Goal: Task Accomplishment & Management: Complete application form

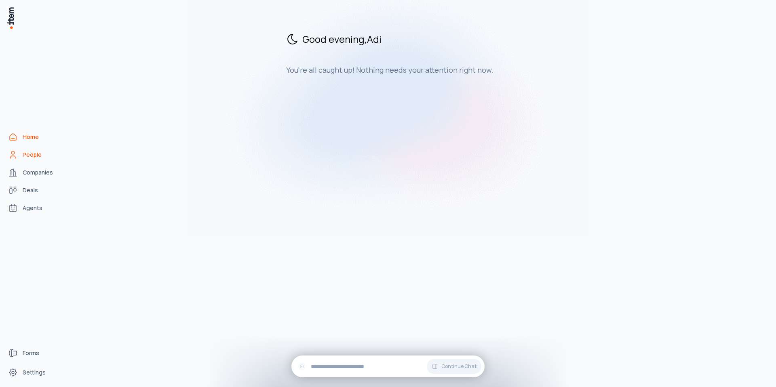
click at [27, 155] on span "People" at bounding box center [32, 155] width 19 height 8
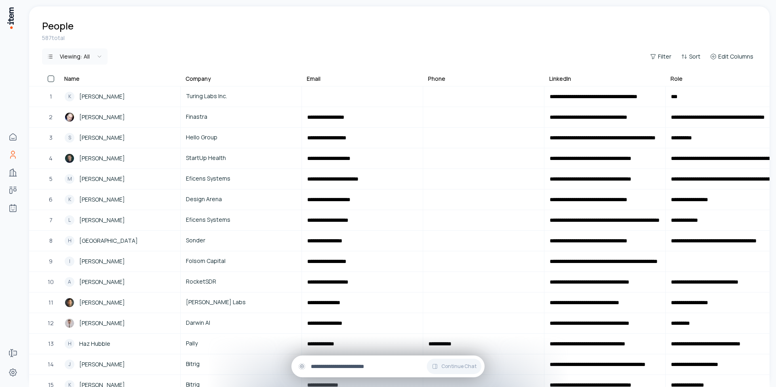
click at [346, 366] on input "text" at bounding box center [394, 366] width 167 height 9
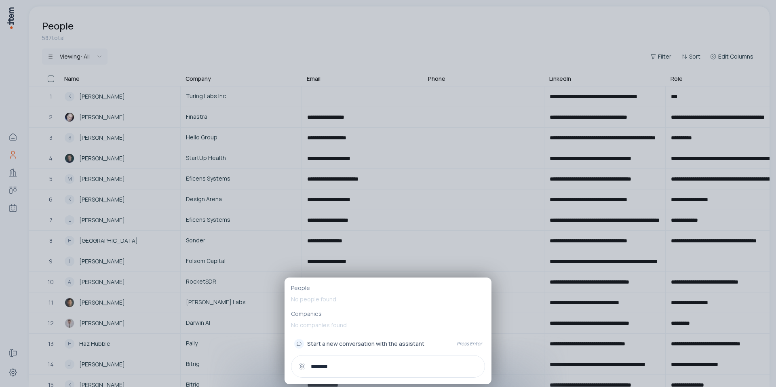
type input "********"
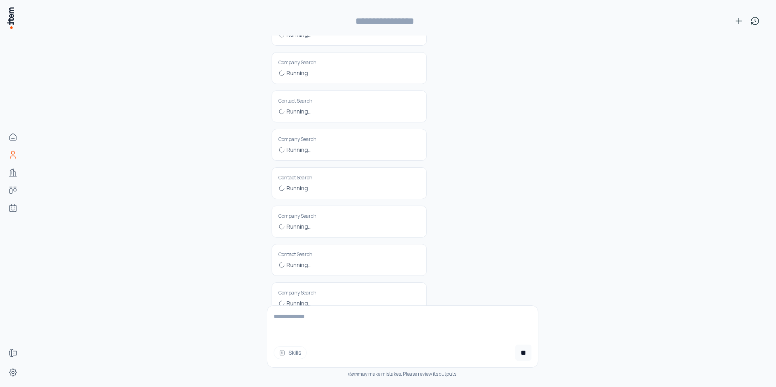
scroll to position [124, 0]
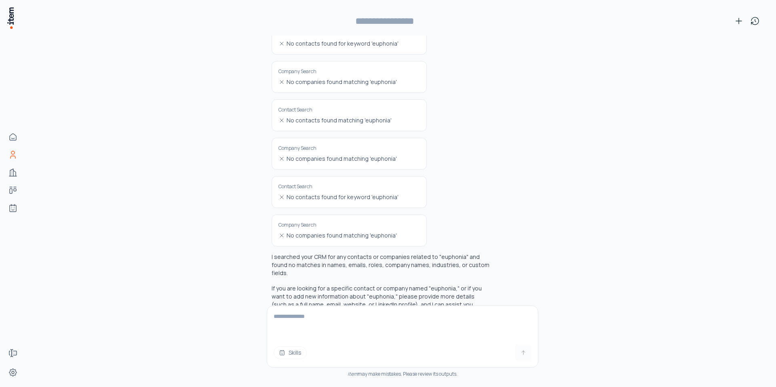
type input "**********"
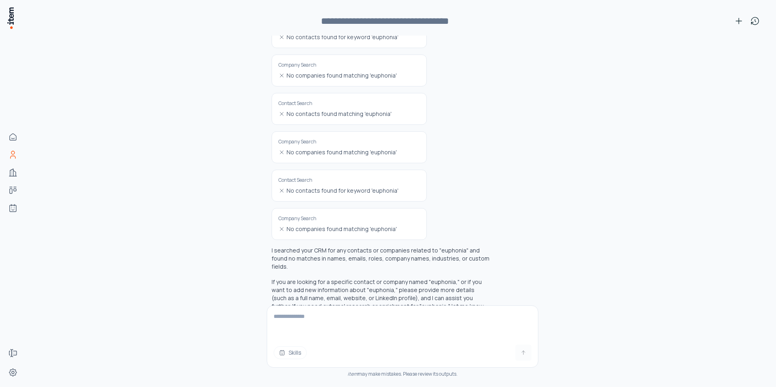
scroll to position [192, 0]
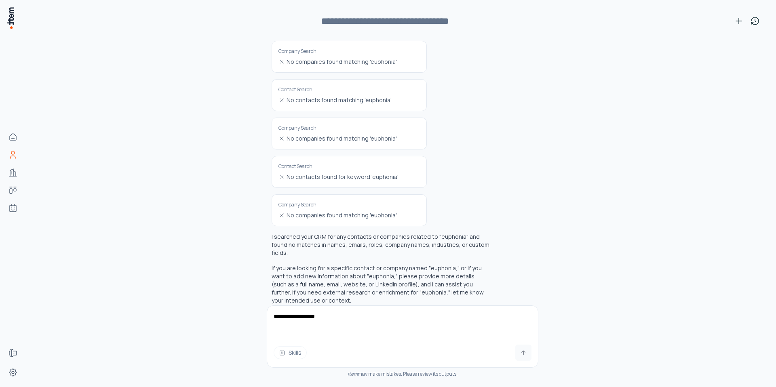
click at [299, 319] on textarea "**********" at bounding box center [402, 322] width 271 height 32
type textarea "**********"
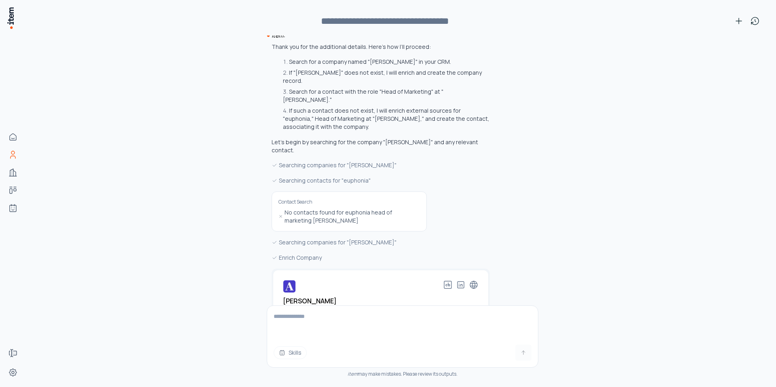
scroll to position [543, 0]
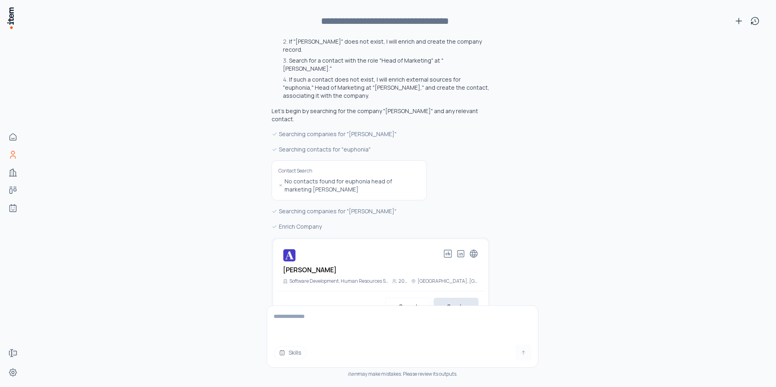
click at [458, 298] on button "Create" at bounding box center [455, 307] width 45 height 18
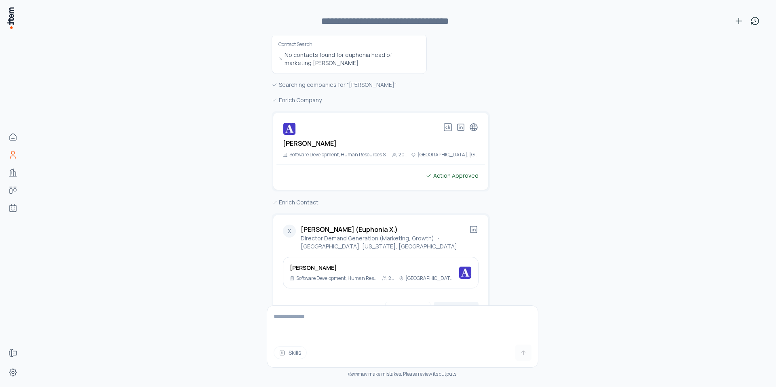
scroll to position [674, 0]
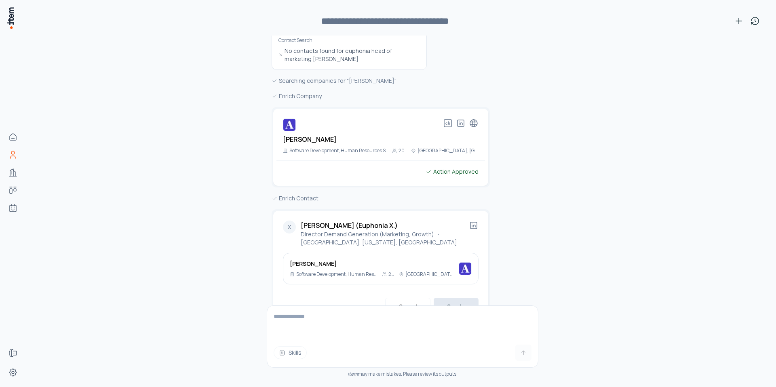
click at [443, 298] on button "Create" at bounding box center [455, 307] width 45 height 18
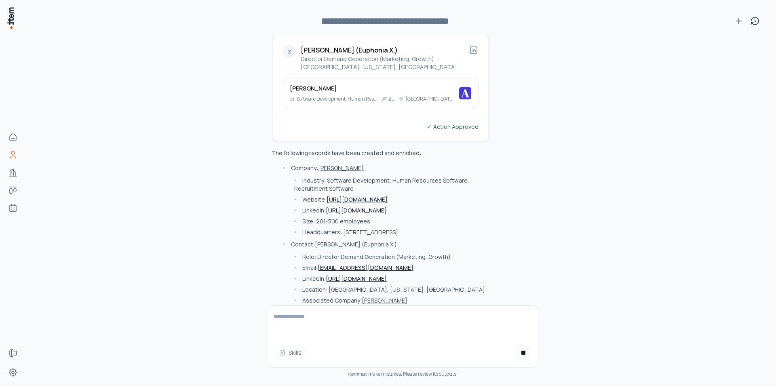
scroll to position [858, 0]
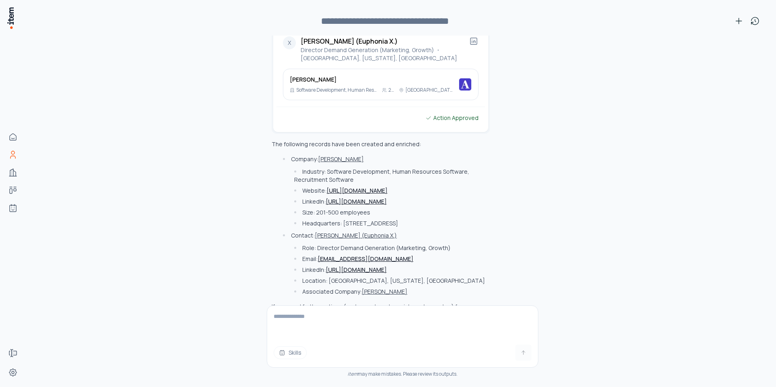
paste textarea "**********"
type textarea "**********"
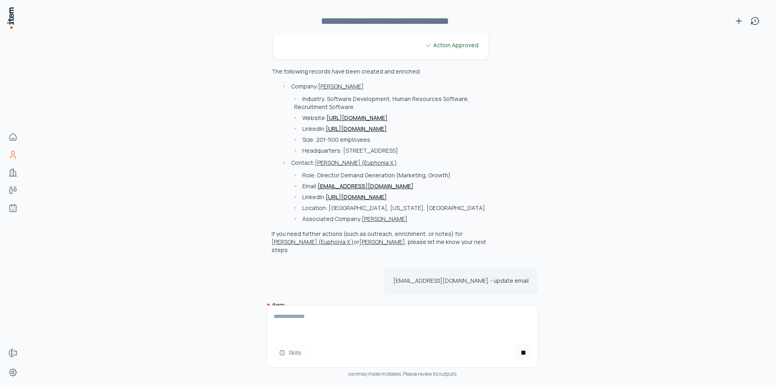
scroll to position [956, 0]
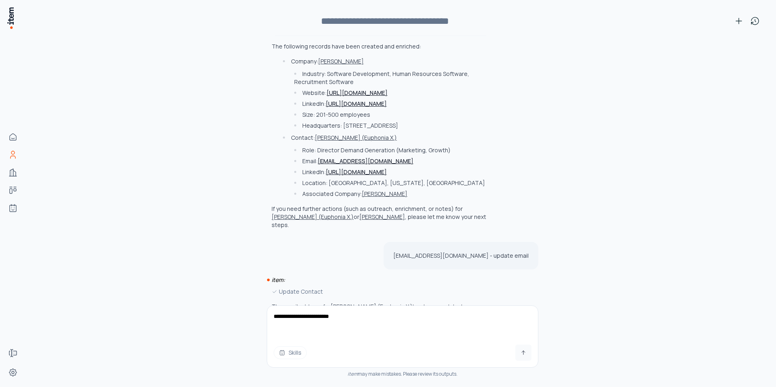
type textarea "**********"
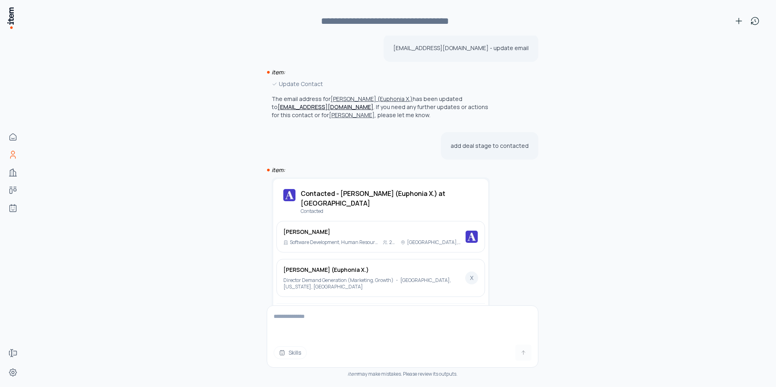
scroll to position [1166, 0]
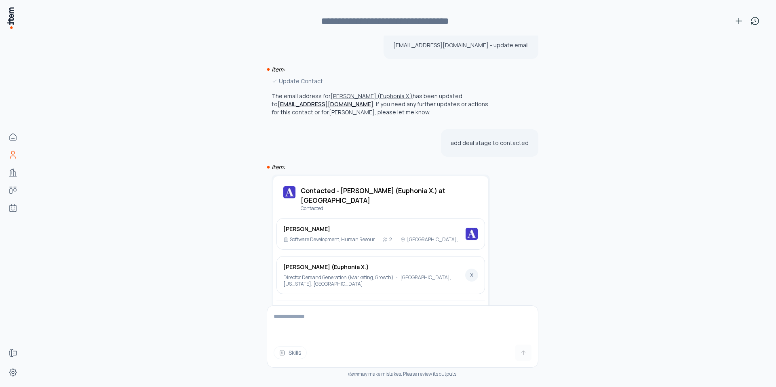
click at [455, 307] on button "Approve" at bounding box center [454, 316] width 48 height 18
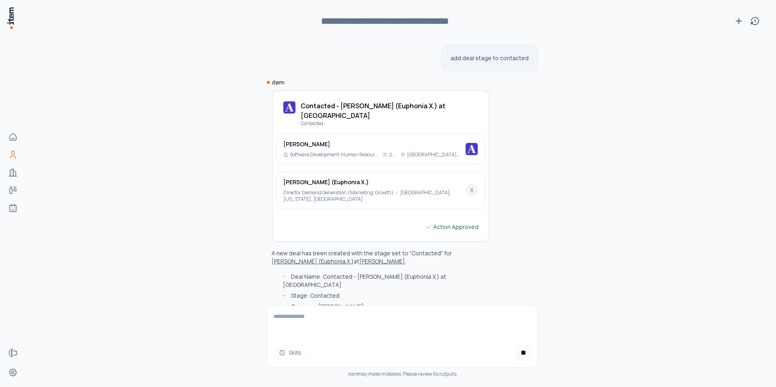
scroll to position [1251, 0]
type textarea "**********"
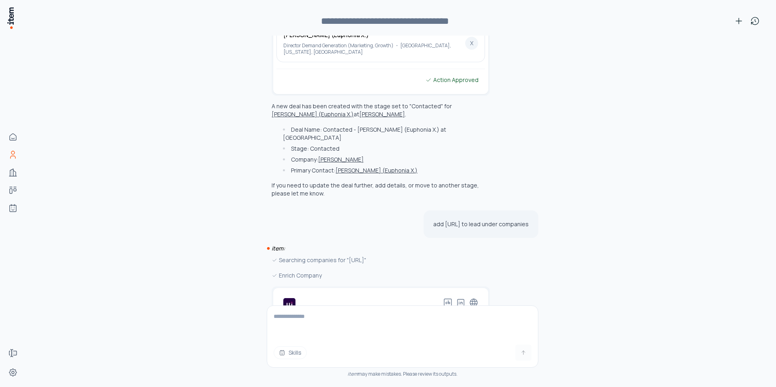
scroll to position [1429, 0]
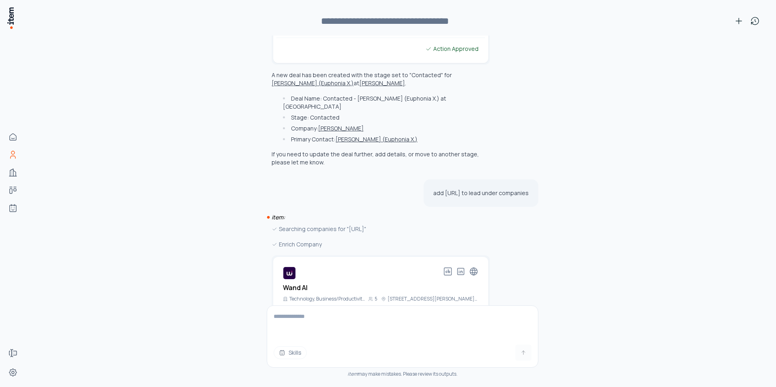
click at [463, 316] on button "Create" at bounding box center [455, 325] width 45 height 18
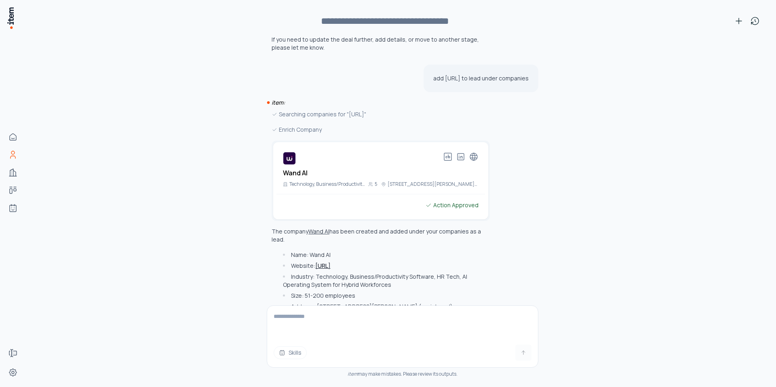
scroll to position [1544, 0]
type textarea "**********"
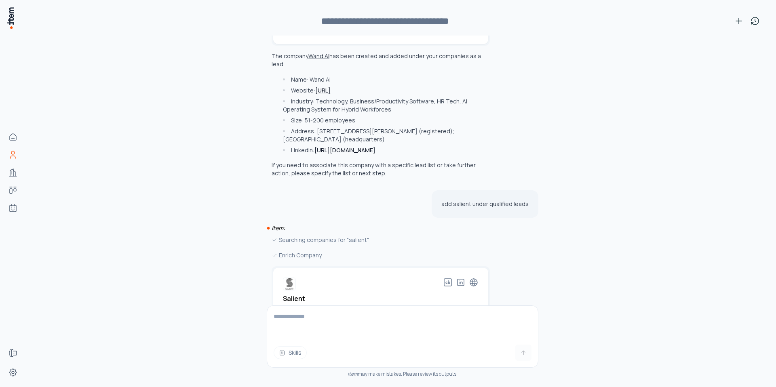
scroll to position [1722, 0]
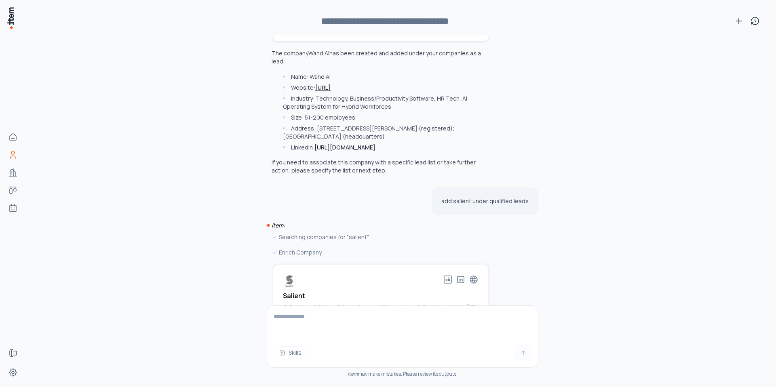
click at [442, 324] on button "Create" at bounding box center [455, 333] width 45 height 18
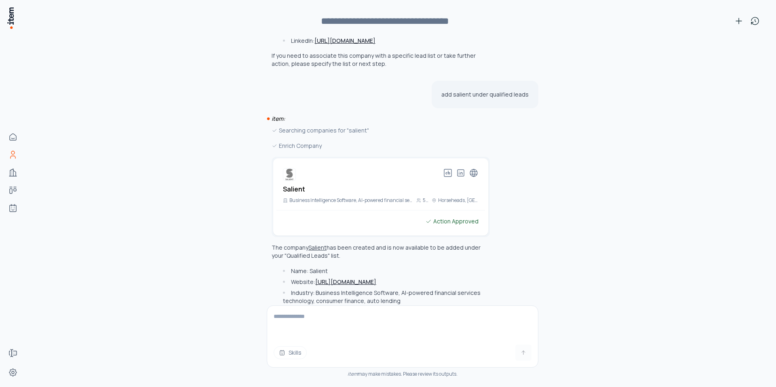
scroll to position [1837, 0]
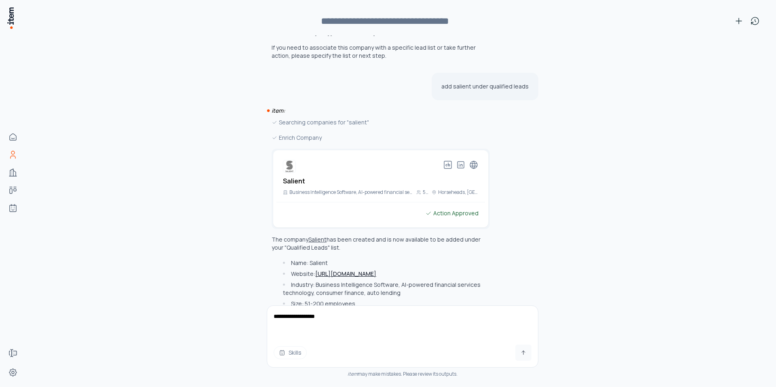
type textarea "**********"
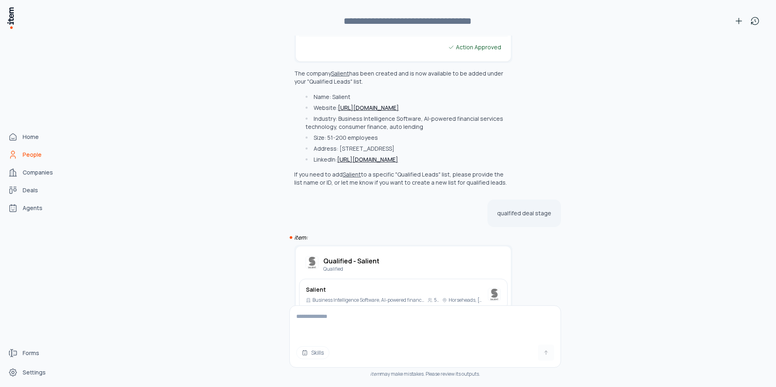
scroll to position [2003, 0]
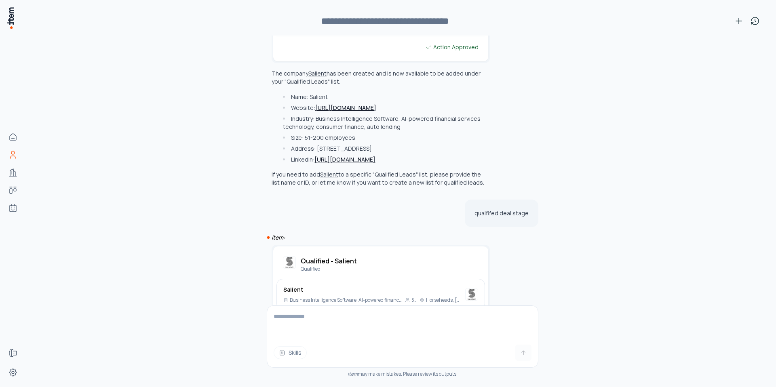
click at [457, 324] on button "Approve" at bounding box center [454, 333] width 48 height 18
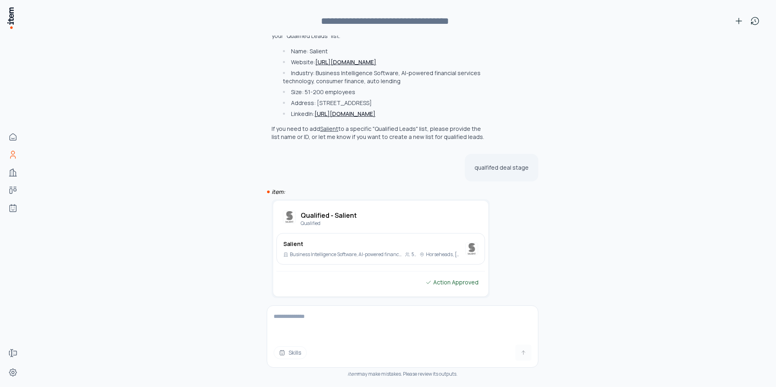
scroll to position [2069, 0]
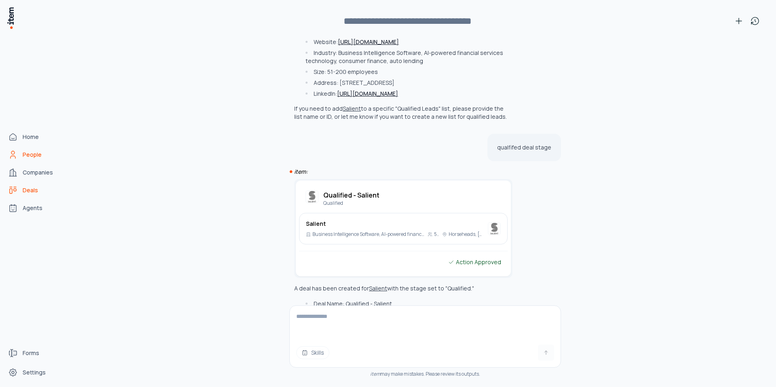
click at [29, 186] on span "Deals" at bounding box center [30, 190] width 15 height 8
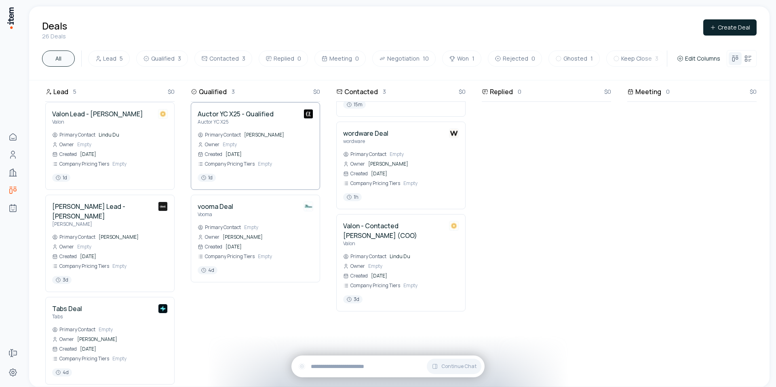
scroll to position [99, 0]
click at [349, 372] on div "Continue Chat" at bounding box center [387, 367] width 193 height 22
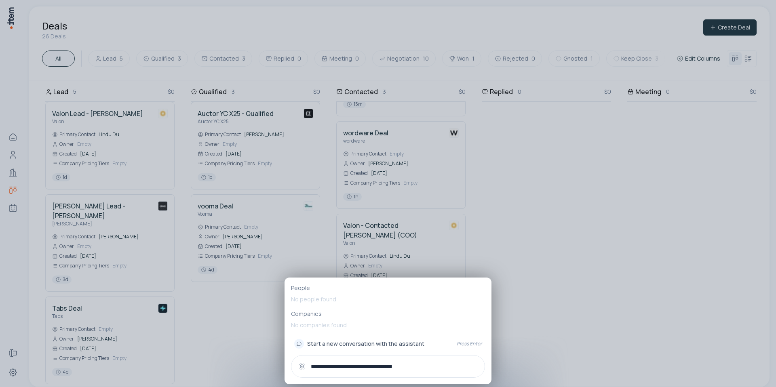
type input "**********"
click at [380, 340] on span "Start a new conversation with the assistant" at bounding box center [365, 344] width 117 height 8
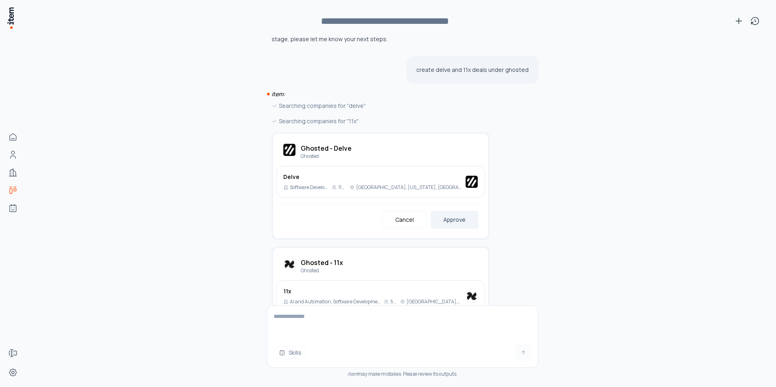
scroll to position [2380, 0]
click at [460, 209] on button "Approve" at bounding box center [454, 218] width 48 height 18
click at [458, 324] on button "Approve" at bounding box center [454, 333] width 48 height 18
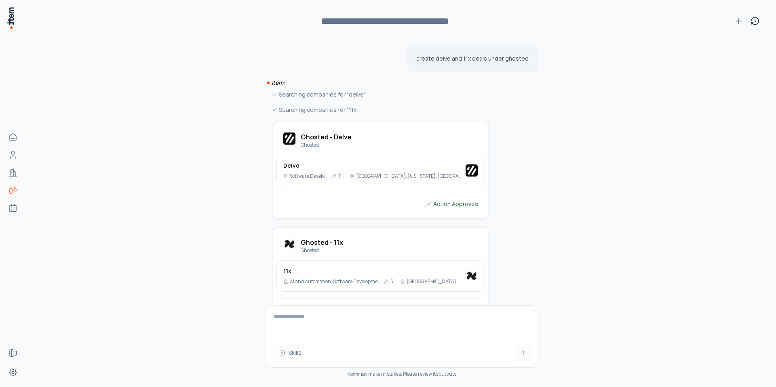
scroll to position [2426, 0]
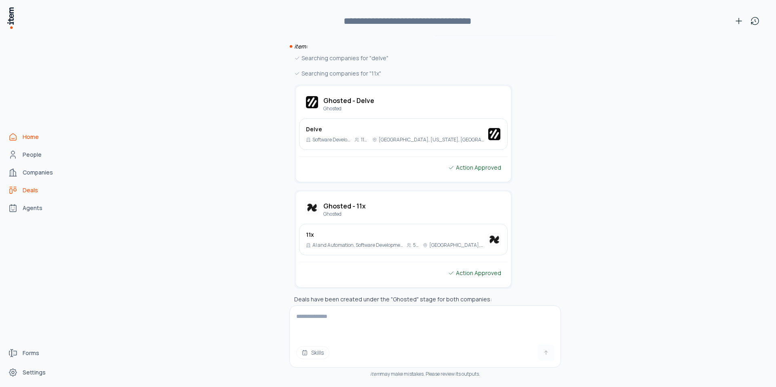
click at [26, 141] on span "Home" at bounding box center [31, 137] width 16 height 8
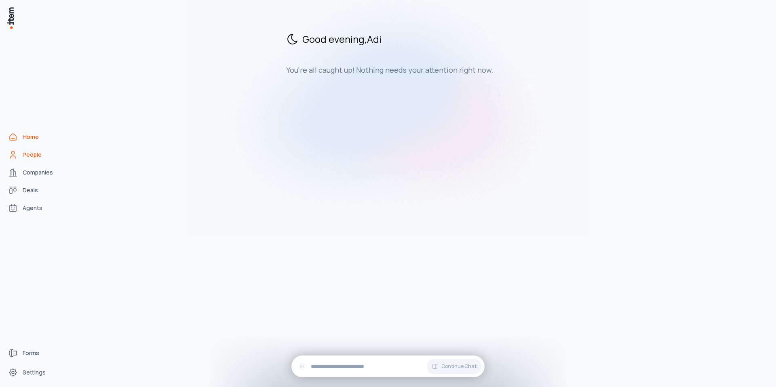
click at [21, 158] on link "People" at bounding box center [35, 155] width 61 height 16
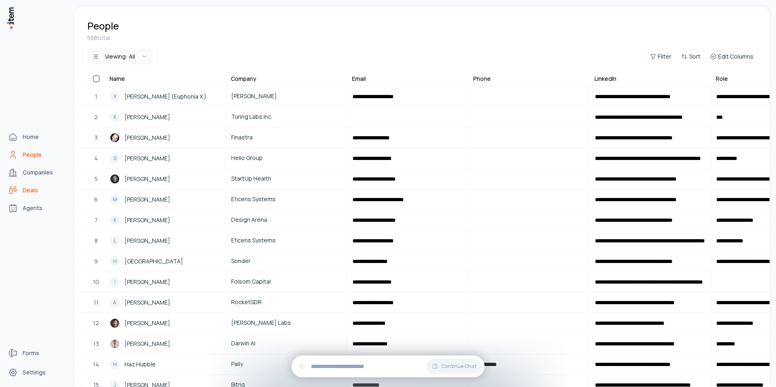
click at [31, 186] on span "Deals" at bounding box center [30, 190] width 15 height 8
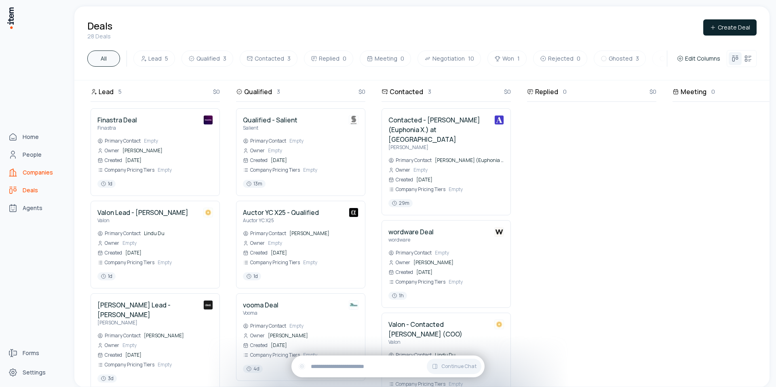
click at [38, 173] on span "Companies" at bounding box center [38, 172] width 30 height 8
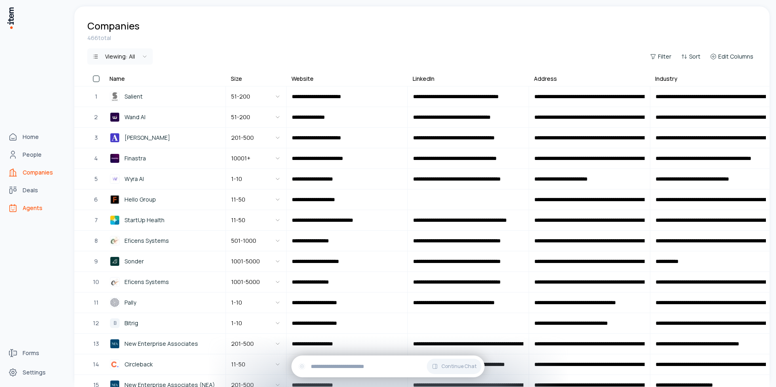
click at [23, 207] on span "Agents" at bounding box center [33, 208] width 20 height 8
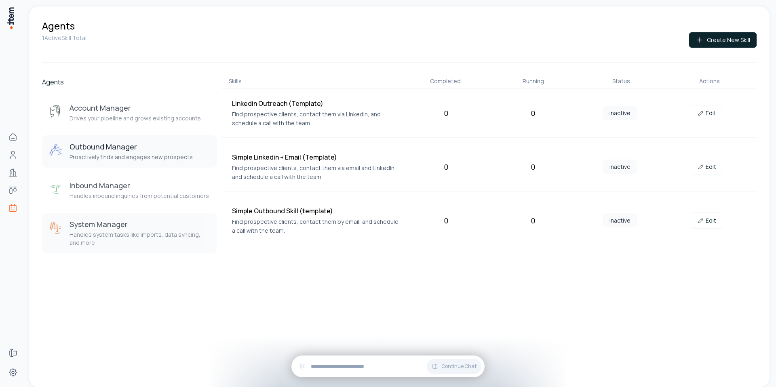
click at [147, 238] on p "Handles system tasks like imports, data syncing, and more" at bounding box center [139, 239] width 141 height 16
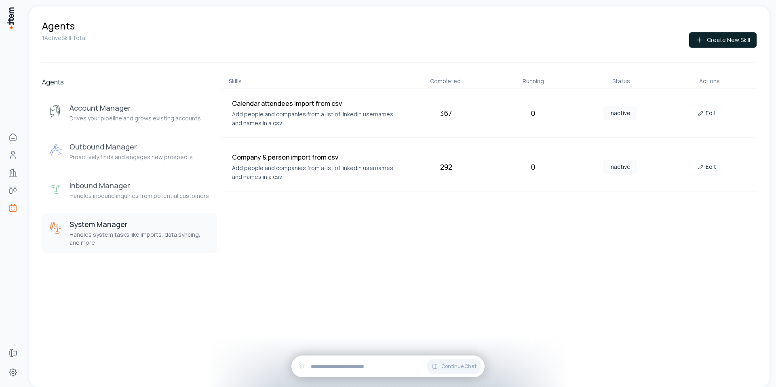
click at [290, 96] on div "Calendar attendees import from csv Add people and companies from a list of link…" at bounding box center [489, 113] width 534 height 49
click at [450, 110] on div "367" at bounding box center [446, 112] width 80 height 11
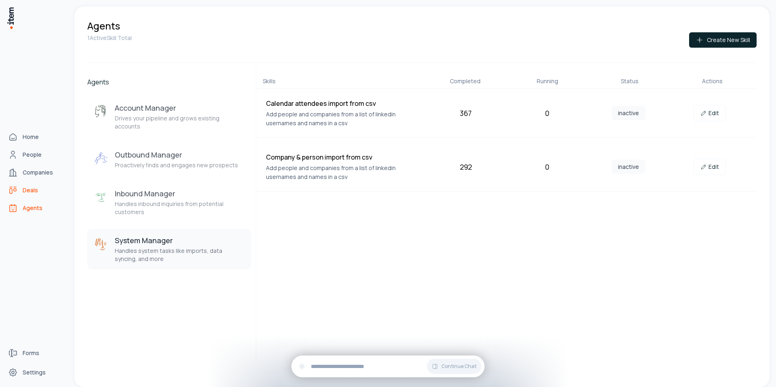
click at [12, 189] on icon "Deals" at bounding box center [11, 191] width 2 height 5
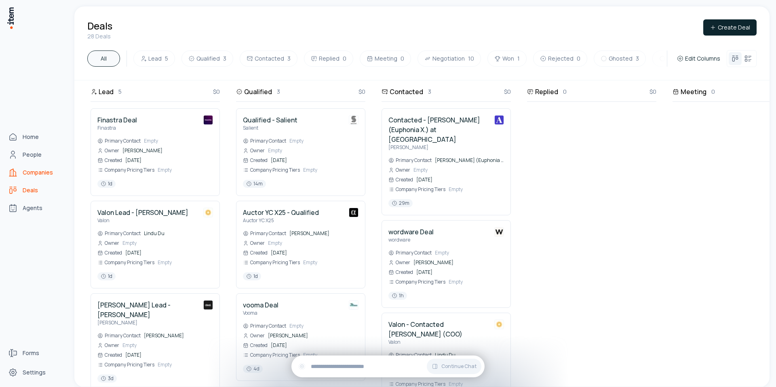
click at [28, 175] on span "Companies" at bounding box center [38, 172] width 30 height 8
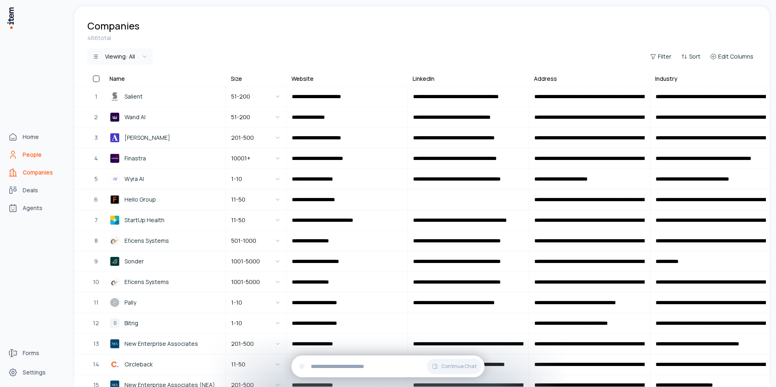
click at [38, 155] on span "People" at bounding box center [32, 155] width 19 height 8
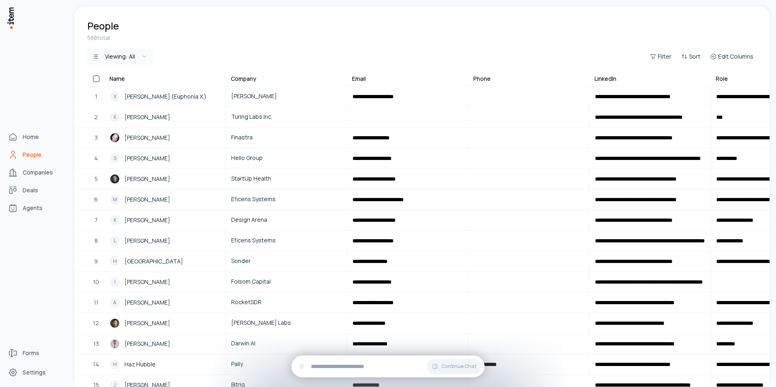
click at [38, 146] on div "Home People Companies Deals Agents" at bounding box center [35, 172] width 71 height 345
click at [36, 140] on span "Home" at bounding box center [31, 137] width 16 height 8
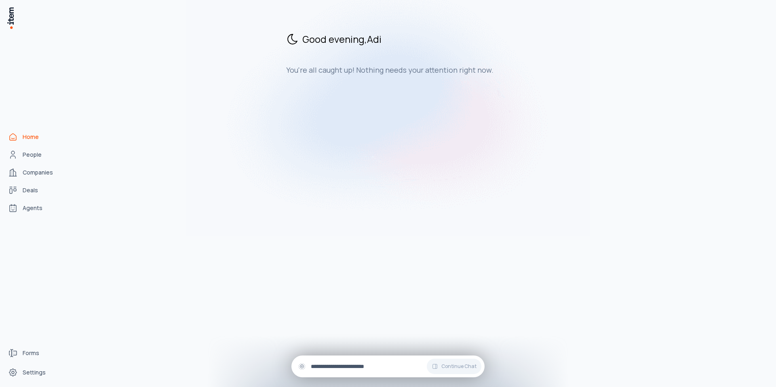
click at [341, 368] on input "text" at bounding box center [394, 366] width 167 height 9
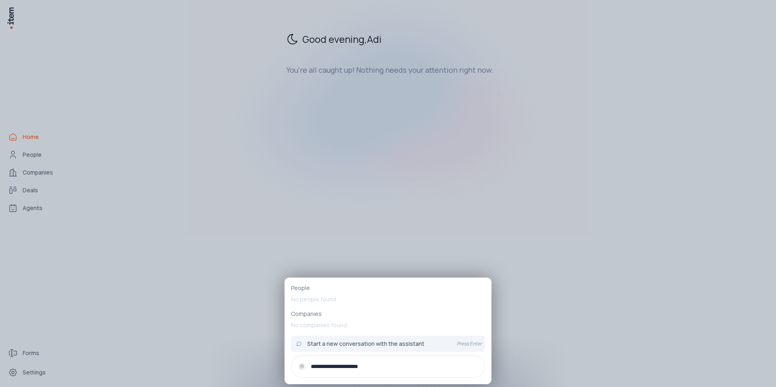
type input "**********"
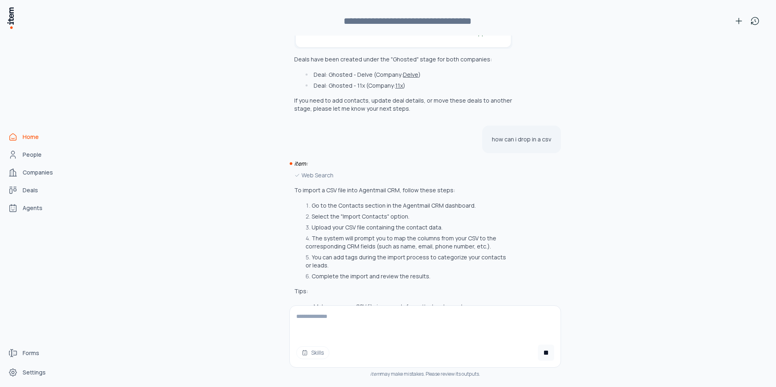
scroll to position [2677, 0]
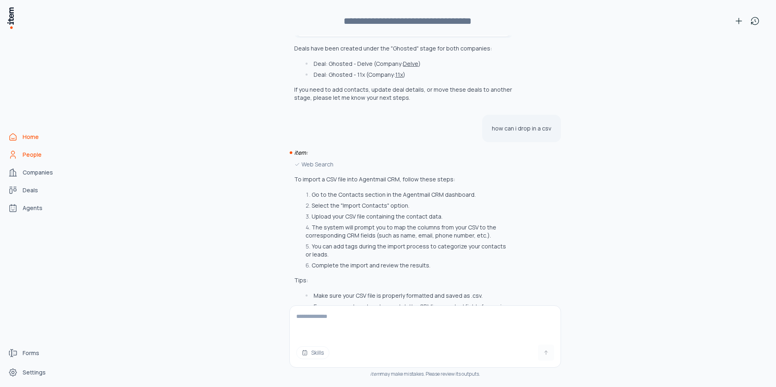
click at [34, 154] on span "People" at bounding box center [32, 155] width 19 height 8
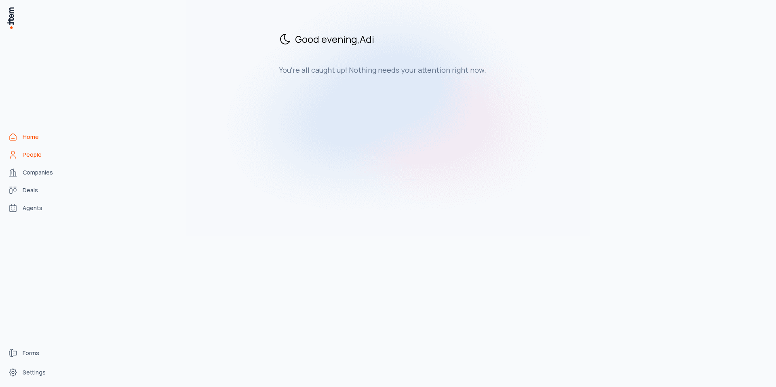
scroll to position [0, 0]
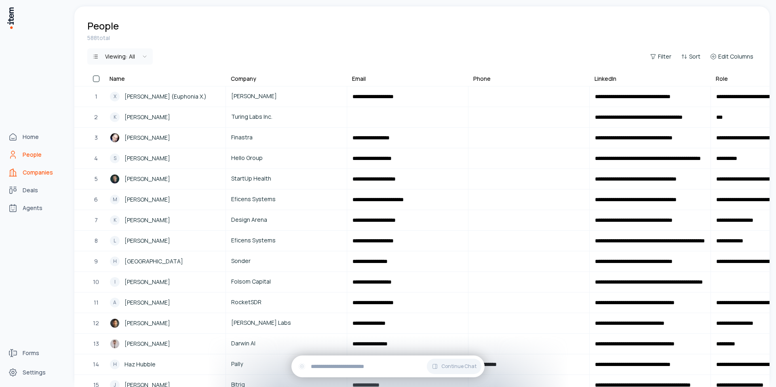
click at [41, 172] on span "Companies" at bounding box center [38, 172] width 30 height 8
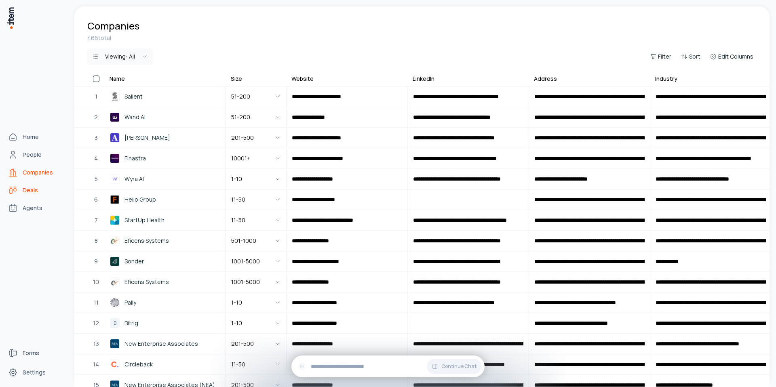
click at [31, 197] on link "Deals" at bounding box center [35, 190] width 61 height 16
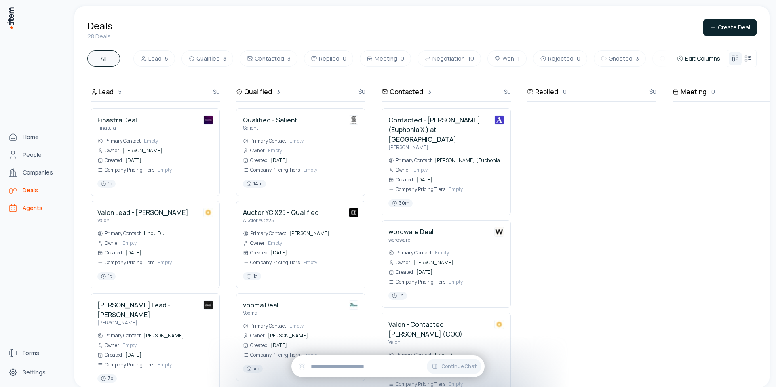
click at [27, 211] on span "Agents" at bounding box center [33, 208] width 20 height 8
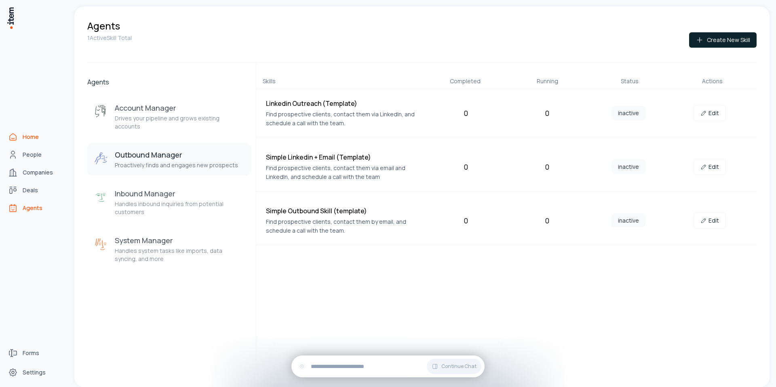
click at [21, 137] on link "Home" at bounding box center [35, 137] width 61 height 16
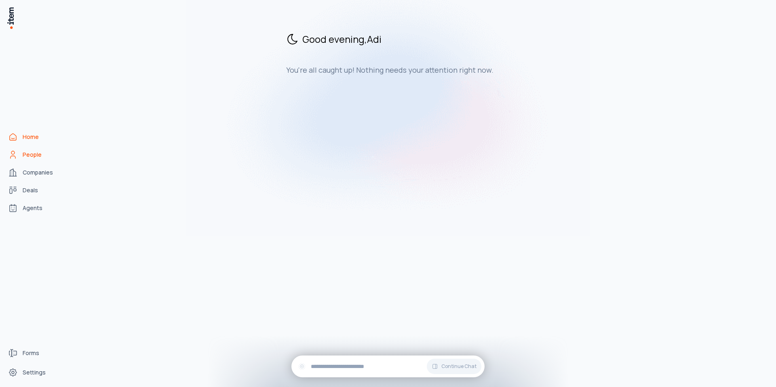
click at [31, 158] on span "People" at bounding box center [32, 155] width 19 height 8
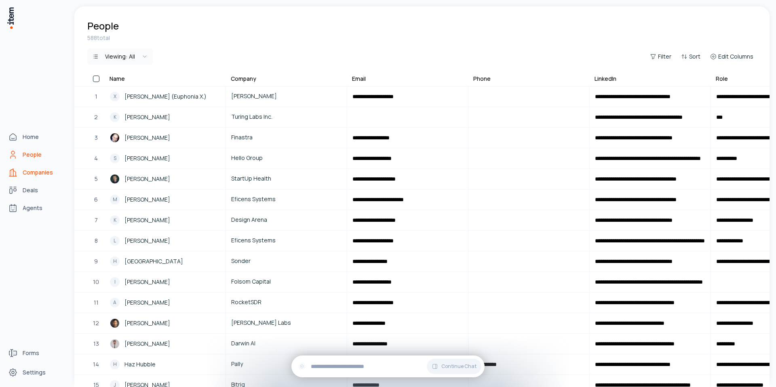
click at [29, 174] on span "Companies" at bounding box center [38, 172] width 30 height 8
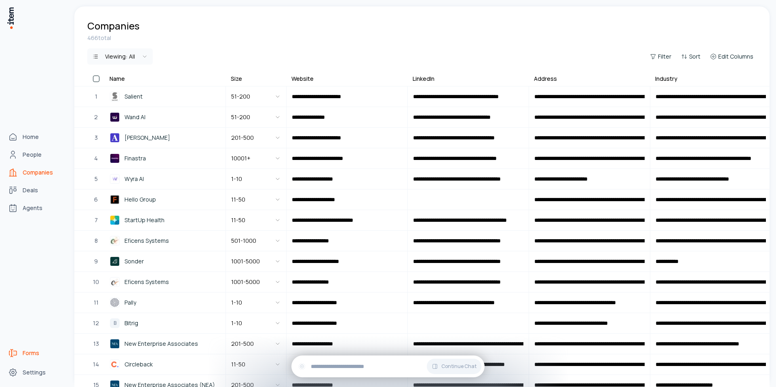
click at [15, 353] on icon "Forms" at bounding box center [13, 353] width 10 height 10
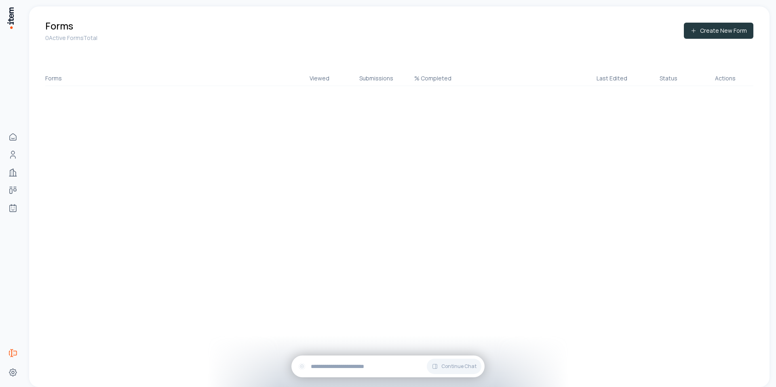
click at [716, 37] on button "Create New Form" at bounding box center [718, 31] width 69 height 16
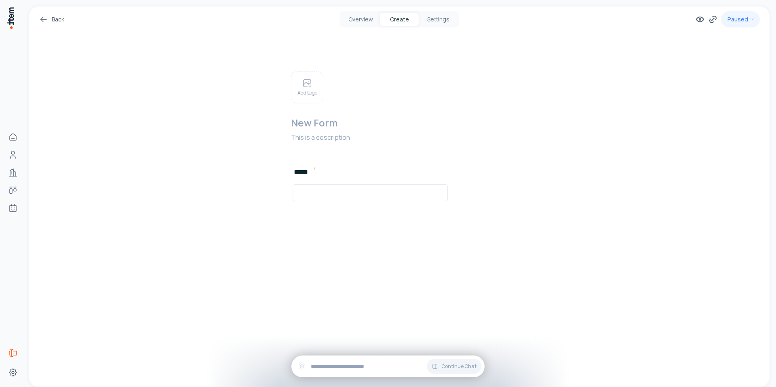
click at [356, 27] on div "Back Overview Create Settings Paused" at bounding box center [399, 19] width 740 height 26
click at [360, 20] on button "Overview" at bounding box center [360, 19] width 39 height 13
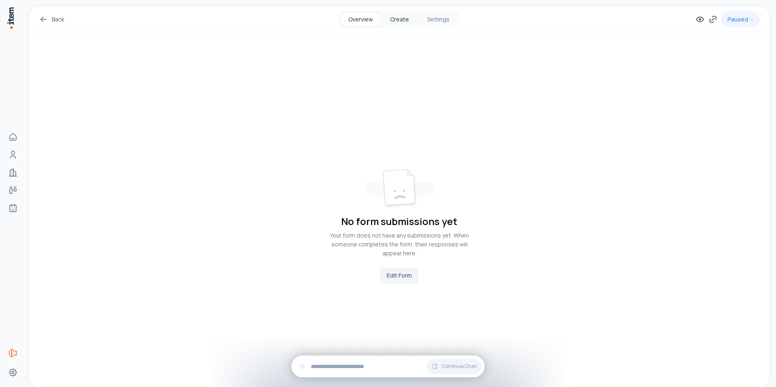
click at [391, 25] on button "Create" at bounding box center [399, 19] width 39 height 13
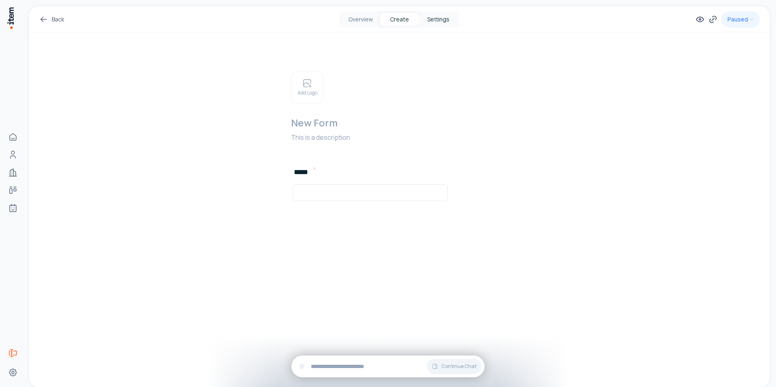
click at [444, 21] on button "Settings" at bounding box center [438, 19] width 39 height 13
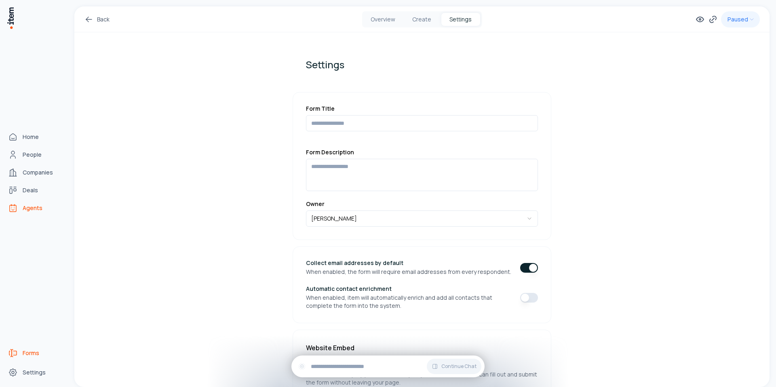
click at [27, 209] on span "Agents" at bounding box center [33, 208] width 20 height 8
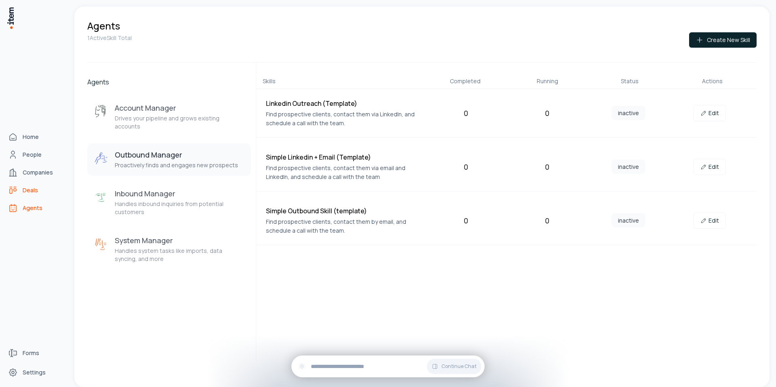
click at [29, 187] on span "Deals" at bounding box center [30, 190] width 15 height 8
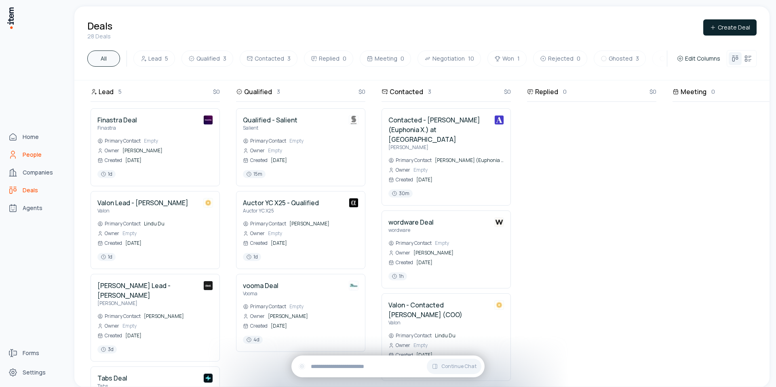
click at [34, 154] on span "People" at bounding box center [32, 155] width 19 height 8
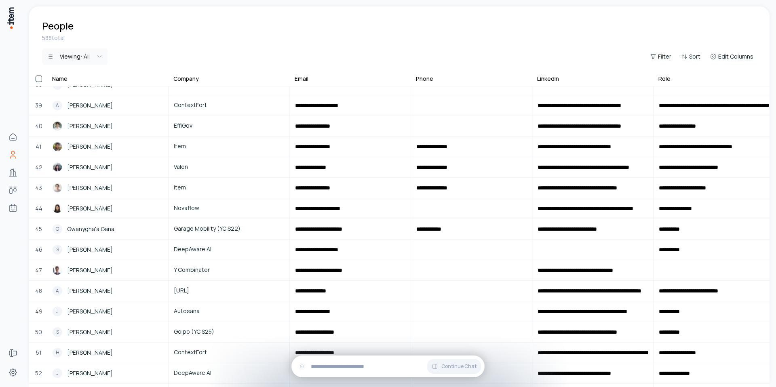
scroll to position [774, 0]
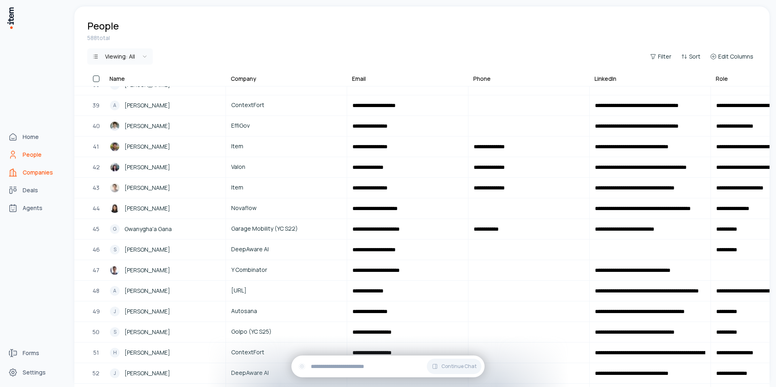
click at [22, 178] on link "Companies" at bounding box center [35, 172] width 61 height 16
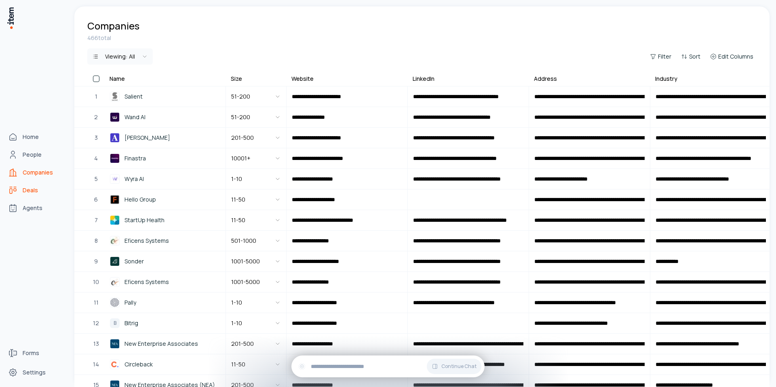
click at [29, 195] on link "Deals" at bounding box center [35, 190] width 61 height 16
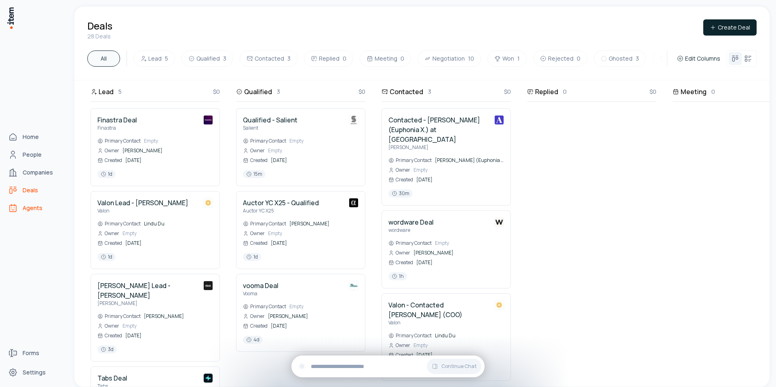
click at [16, 209] on icon "Agents" at bounding box center [13, 208] width 6 height 6
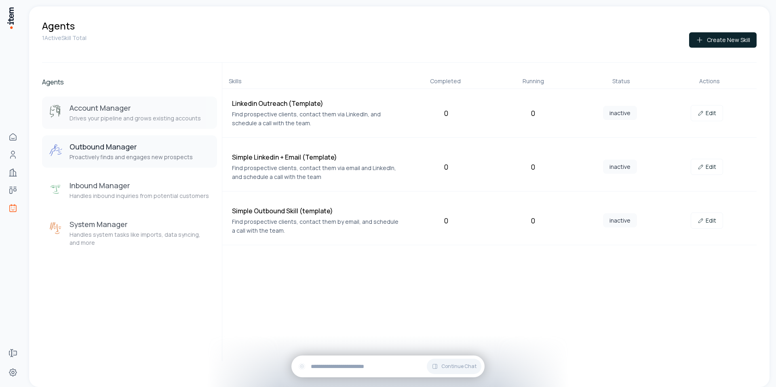
click at [150, 118] on p "Drives your pipeline and grows existing accounts" at bounding box center [134, 118] width 131 height 8
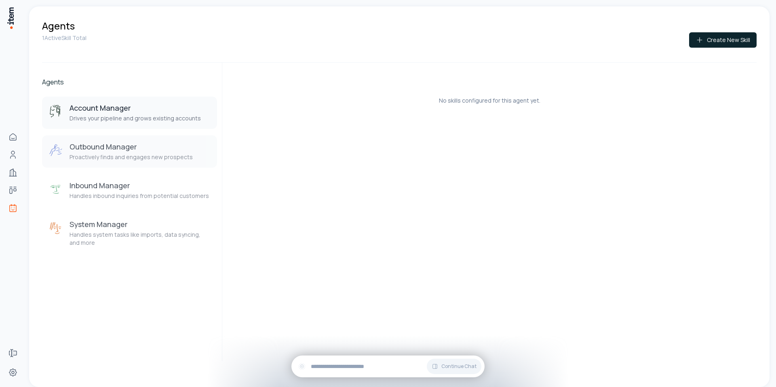
click at [83, 156] on p "Proactively finds and engages new prospects" at bounding box center [130, 157] width 123 height 8
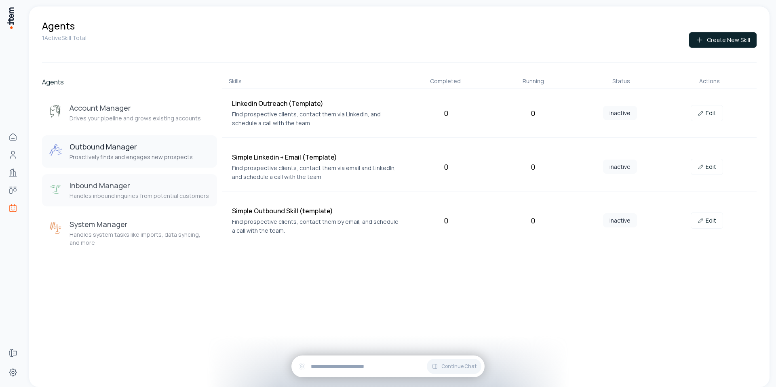
click at [84, 185] on h3 "Inbound Manager" at bounding box center [138, 186] width 139 height 10
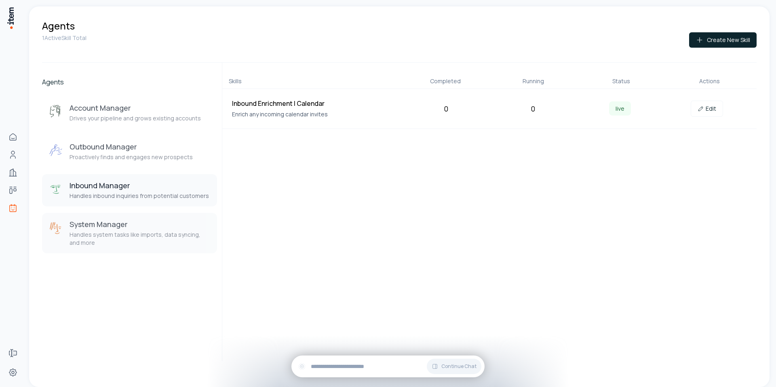
click at [91, 226] on h3 "System Manager" at bounding box center [139, 224] width 141 height 10
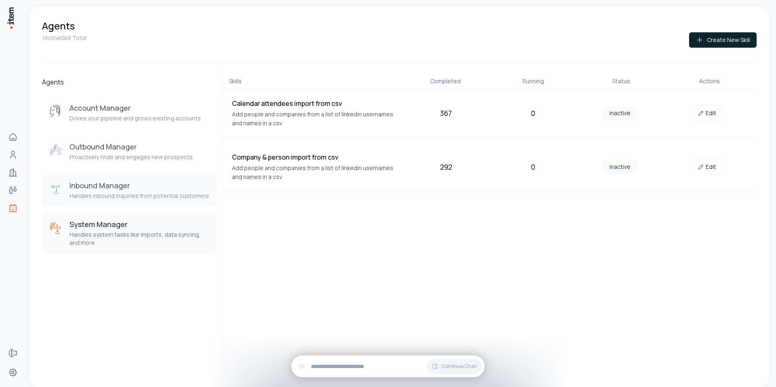
click at [126, 195] on p "Handles inbound inquiries from potential customers" at bounding box center [138, 196] width 139 height 8
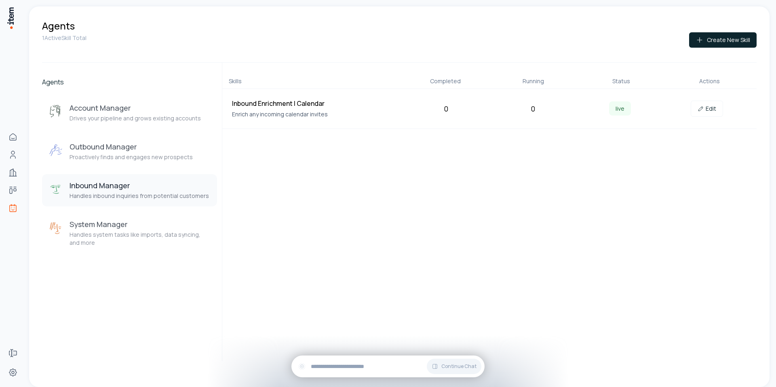
click at [303, 108] on div "Inbound Enrichment | Calendar Enrich any incoming calendar invites" at bounding box center [315, 109] width 167 height 20
click at [700, 104] on link "Edit" at bounding box center [706, 109] width 32 height 16
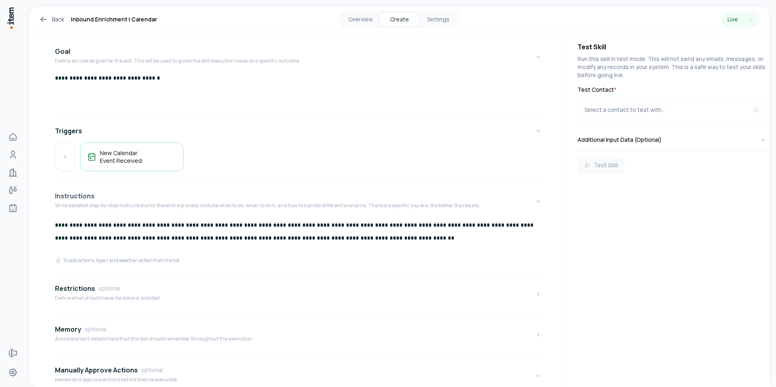
scroll to position [90, 0]
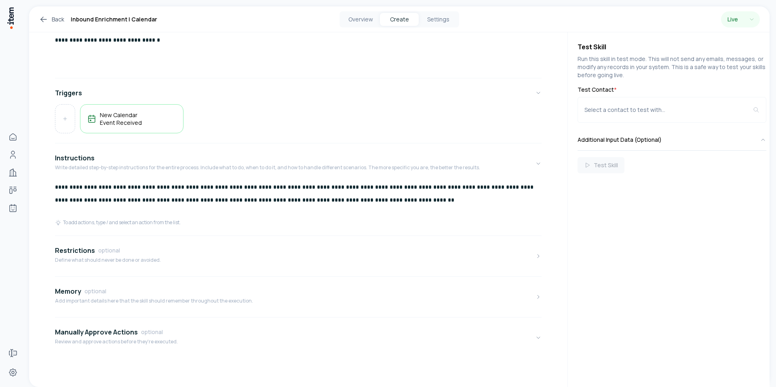
click at [53, 29] on div "Back Inbound Enrichment | Calendar Overview Create Settings Live" at bounding box center [399, 19] width 740 height 26
click at [51, 16] on link "Back" at bounding box center [51, 20] width 25 height 10
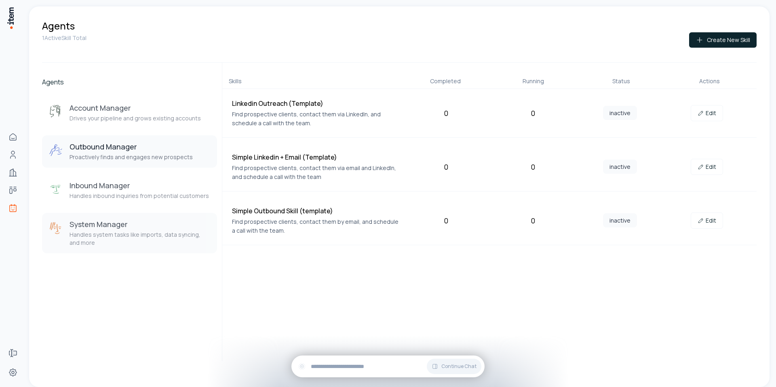
click at [116, 224] on h3 "System Manager" at bounding box center [139, 224] width 141 height 10
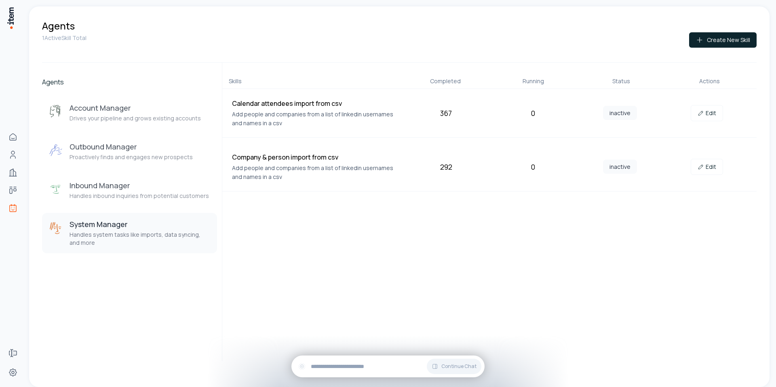
click at [321, 170] on p "Add people and companies from a list of linkedin usernames and names in a csv" at bounding box center [315, 173] width 167 height 18
click at [701, 170] on icon at bounding box center [700, 167] width 6 height 6
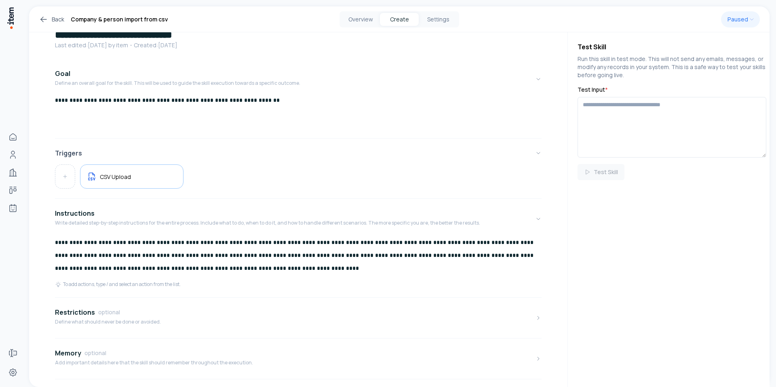
scroll to position [28, 0]
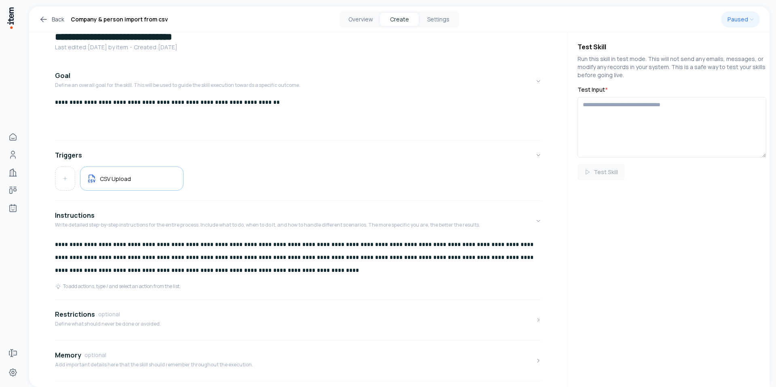
click at [219, 109] on div "**********" at bounding box center [298, 117] width 486 height 39
click at [152, 177] on div "CSV Upload" at bounding box center [132, 178] width 90 height 11
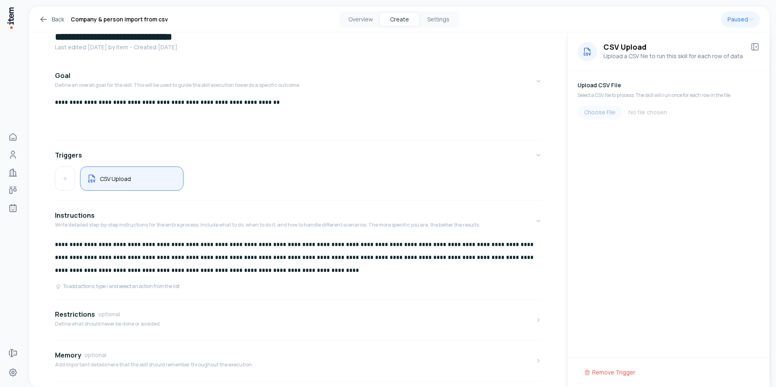
click at [602, 114] on input "file" at bounding box center [668, 112] width 182 height 15
type input "**********"
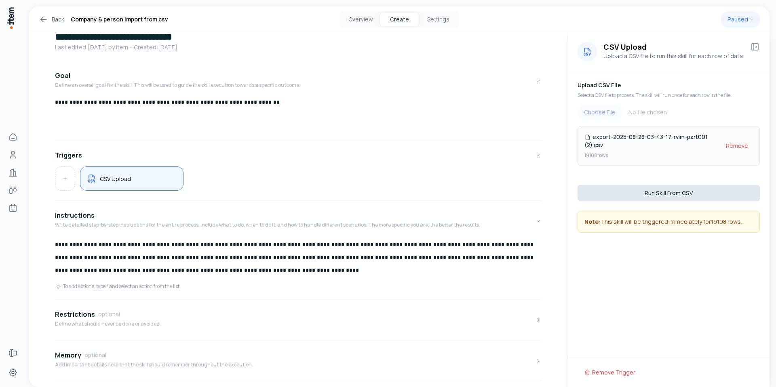
click at [656, 197] on button "Run Skill From CSV" at bounding box center [668, 193] width 182 height 16
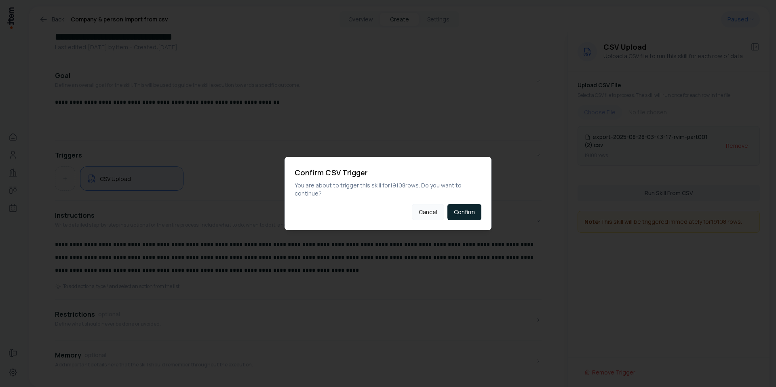
click at [429, 214] on button "Cancel" at bounding box center [428, 212] width 32 height 16
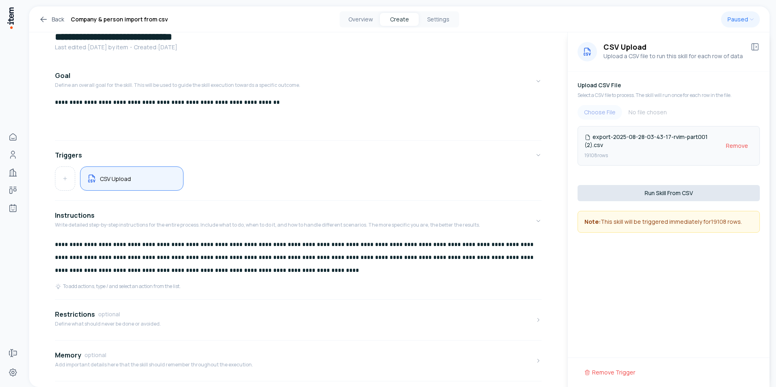
click at [666, 191] on button "Run Skill From CSV" at bounding box center [668, 193] width 182 height 16
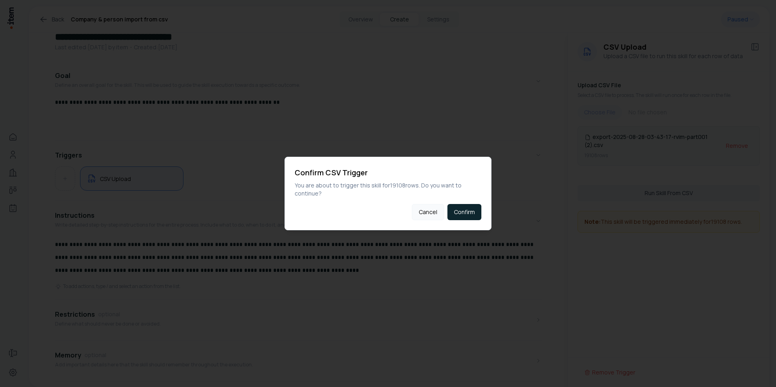
click at [431, 214] on button "Cancel" at bounding box center [428, 212] width 32 height 16
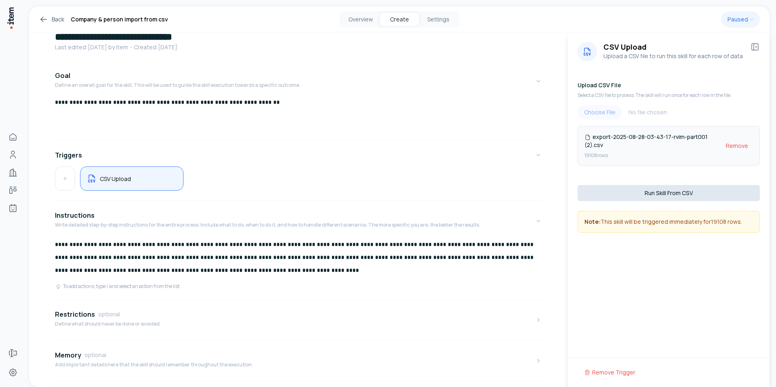
click at [653, 190] on button "Run Skill From CSV" at bounding box center [668, 193] width 182 height 16
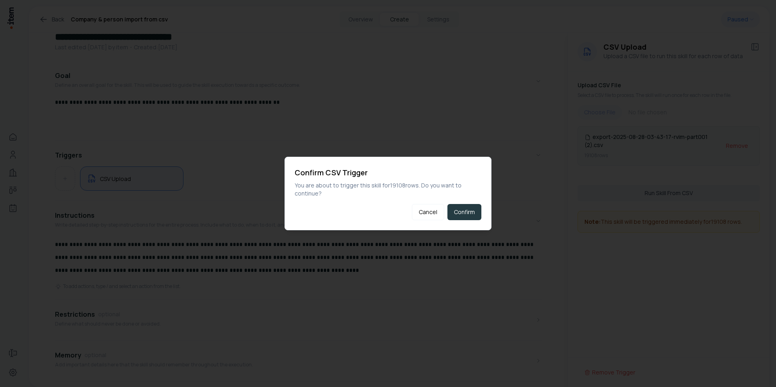
click at [458, 205] on button "Confirm" at bounding box center [464, 212] width 34 height 16
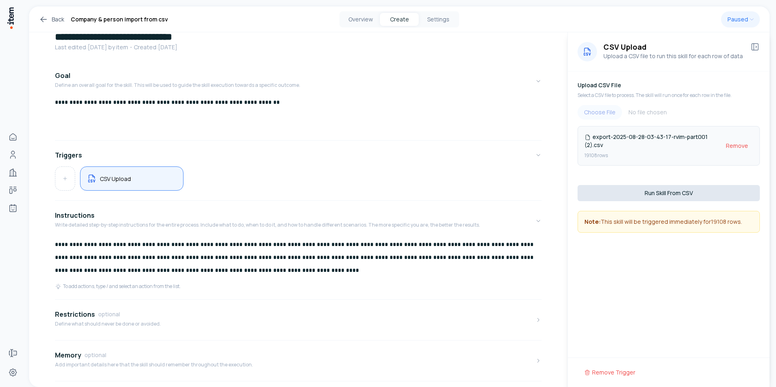
click at [674, 191] on button "Run Skill From CSV" at bounding box center [668, 193] width 182 height 16
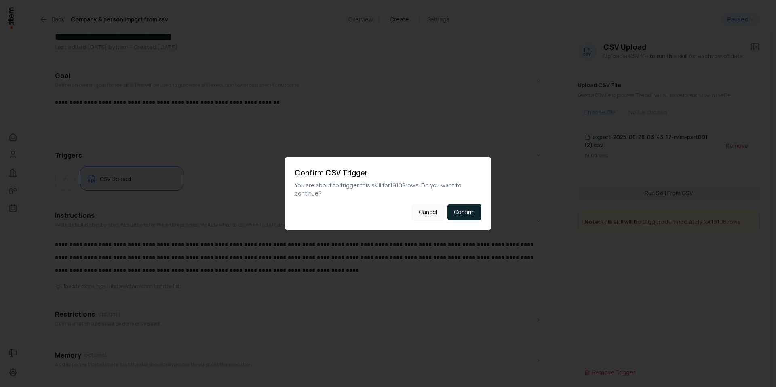
click at [423, 209] on button "Cancel" at bounding box center [428, 212] width 32 height 16
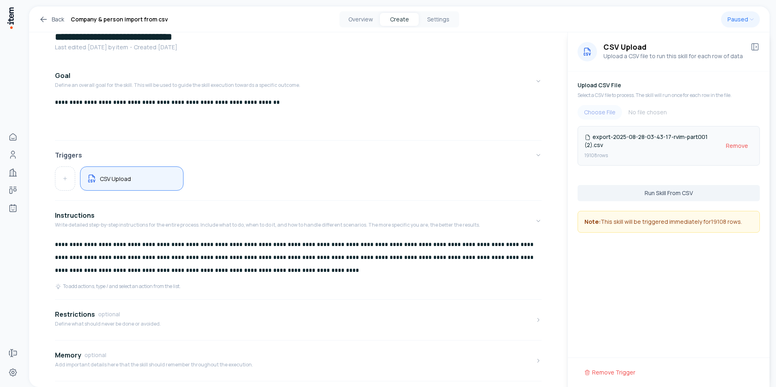
click at [485, 165] on button "Triggers" at bounding box center [298, 155] width 486 height 23
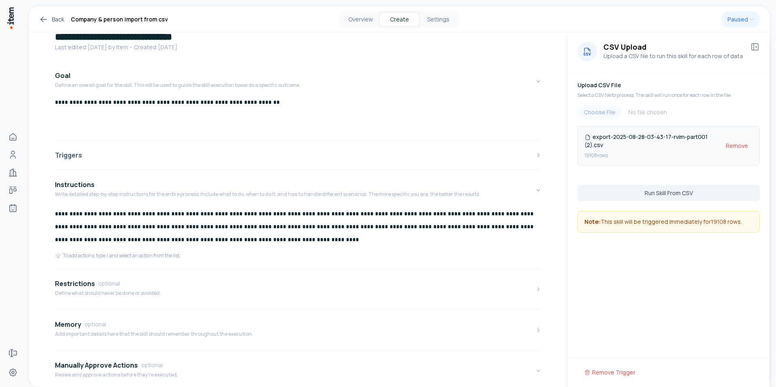
click at [405, 165] on button "Triggers" at bounding box center [298, 155] width 486 height 23
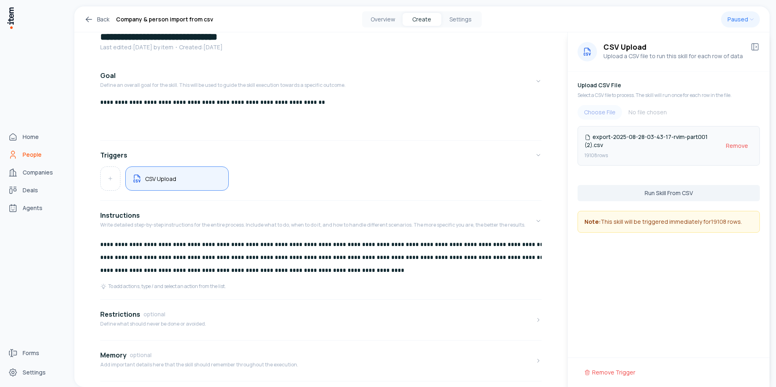
click at [12, 155] on icon "People" at bounding box center [13, 155] width 10 height 10
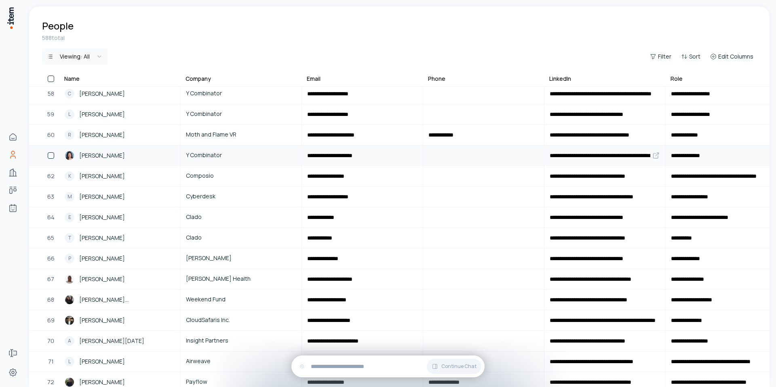
scroll to position [1183, 0]
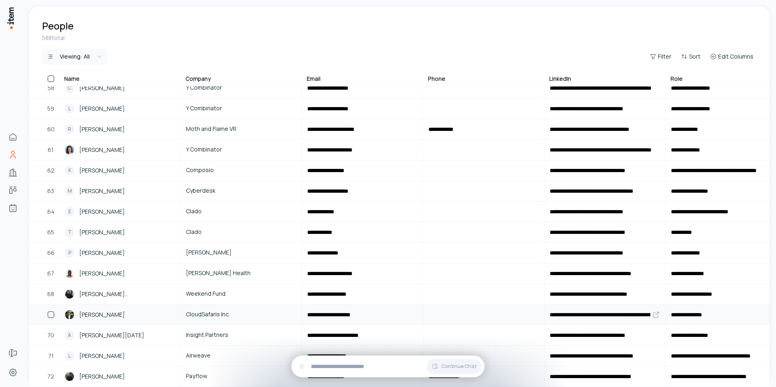
click at [128, 313] on div "[PERSON_NAME]" at bounding box center [120, 315] width 110 height 10
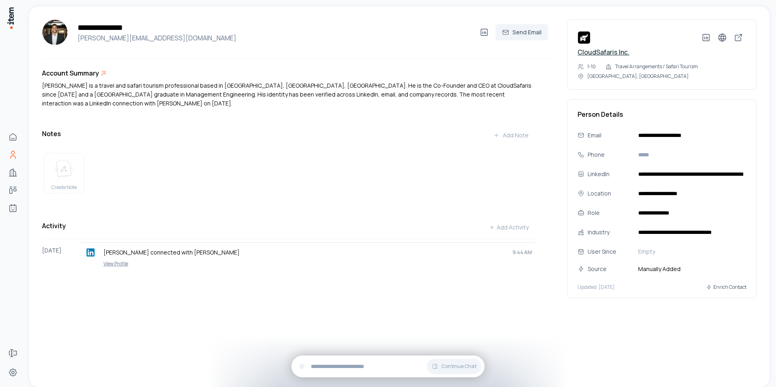
click at [585, 49] on link "CloudSafaris Inc." at bounding box center [603, 52] width 52 height 9
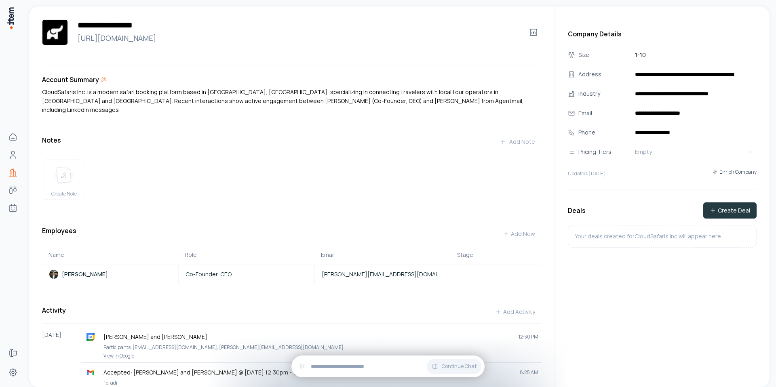
click at [725, 213] on button "Create Deal" at bounding box center [729, 210] width 53 height 16
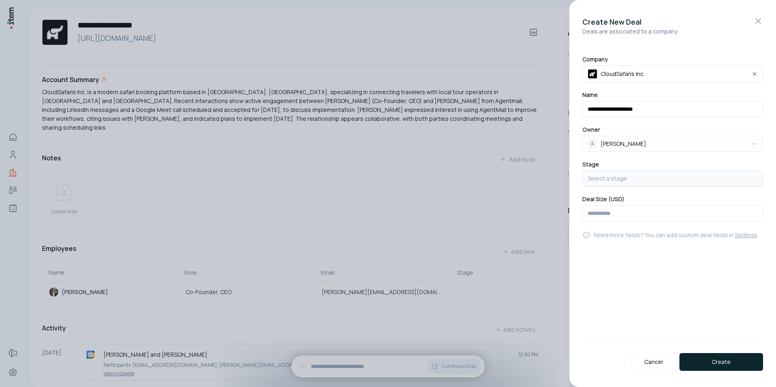
click at [622, 183] on body "**********" at bounding box center [388, 193] width 776 height 387
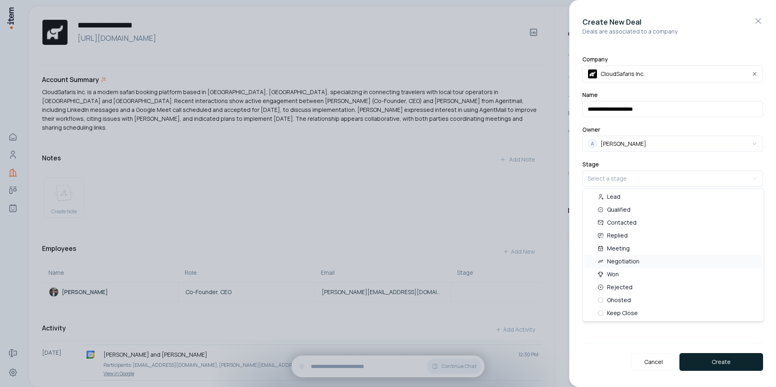
select select "***"
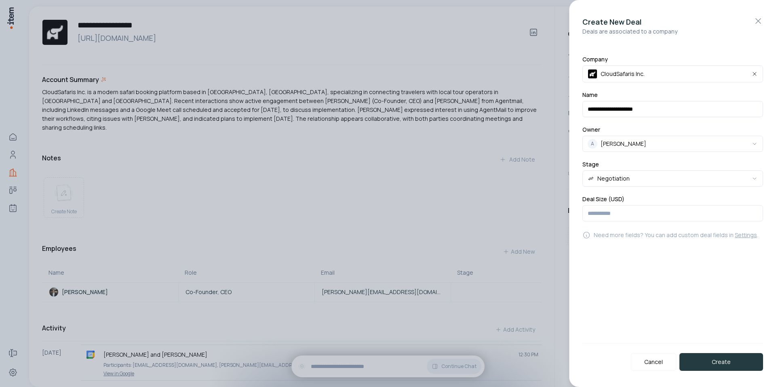
click at [697, 363] on button "Create" at bounding box center [721, 362] width 84 height 18
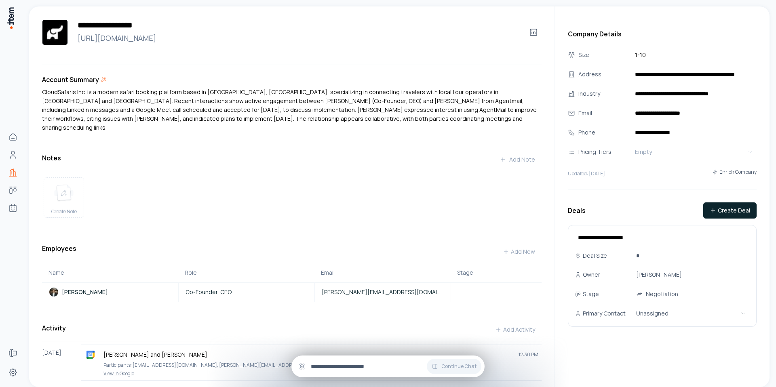
click at [371, 362] on input "text" at bounding box center [394, 366] width 167 height 9
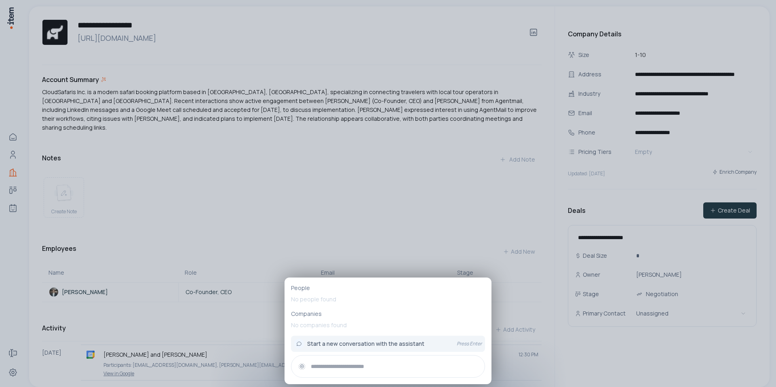
click at [413, 203] on div at bounding box center [388, 193] width 776 height 387
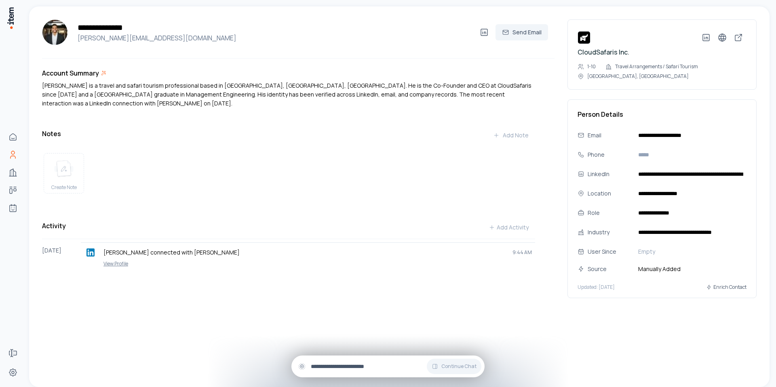
click at [348, 368] on input "text" at bounding box center [394, 366] width 167 height 9
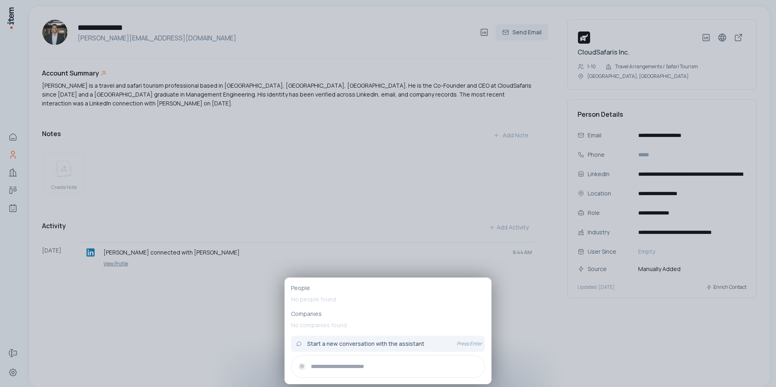
click at [310, 179] on div at bounding box center [388, 193] width 776 height 387
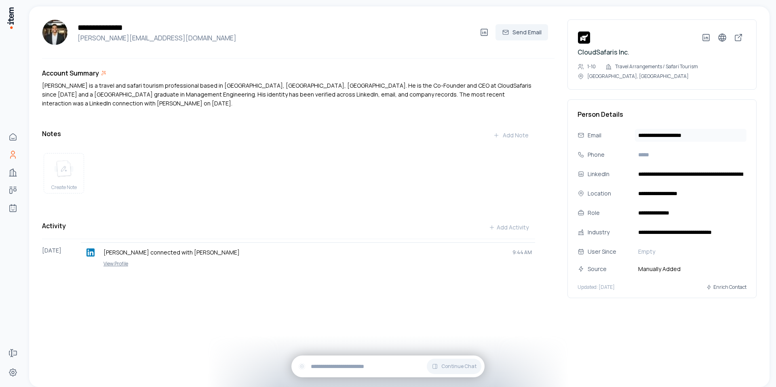
click at [689, 129] on input "**********" at bounding box center [691, 135] width 112 height 13
drag, startPoint x: 703, startPoint y: 126, endPoint x: 639, endPoint y: 125, distance: 63.4
click at [639, 129] on input "**********" at bounding box center [691, 135] width 112 height 13
click at [701, 109] on h3 "Person Details" at bounding box center [661, 114] width 169 height 10
click at [518, 34] on button "Send Email" at bounding box center [521, 32] width 53 height 16
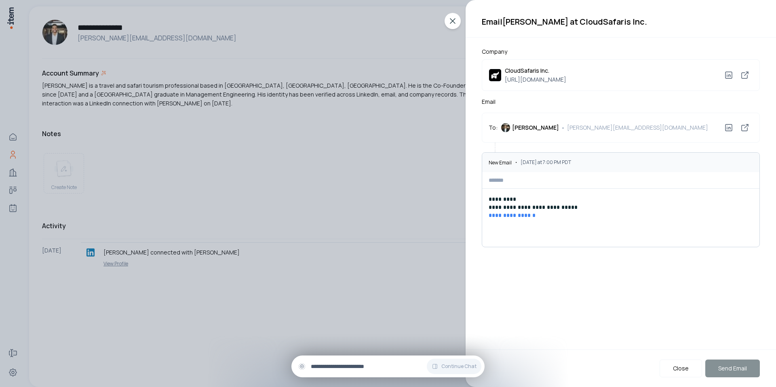
click at [378, 366] on input "text" at bounding box center [394, 366] width 167 height 9
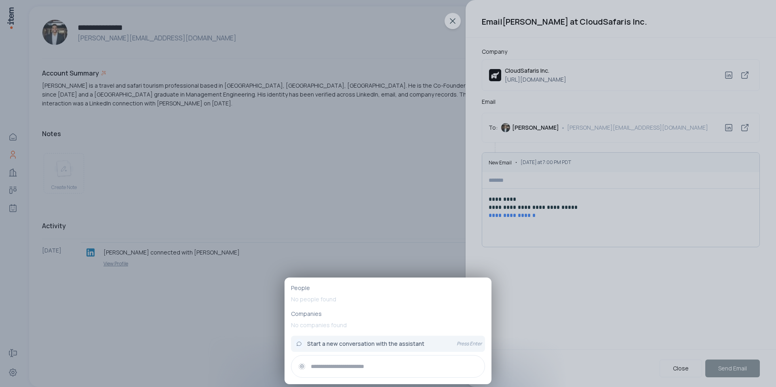
click at [590, 272] on div at bounding box center [388, 193] width 776 height 387
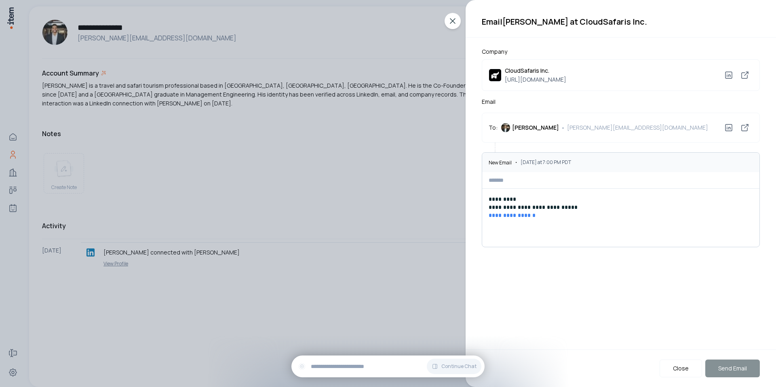
click at [527, 175] on input at bounding box center [620, 180] width 277 height 16
click at [544, 195] on p "**********" at bounding box center [620, 207] width 264 height 24
click at [528, 192] on div "**********" at bounding box center [620, 223] width 277 height 68
click at [523, 178] on input at bounding box center [620, 180] width 277 height 16
click at [452, 23] on icon at bounding box center [453, 21] width 10 height 10
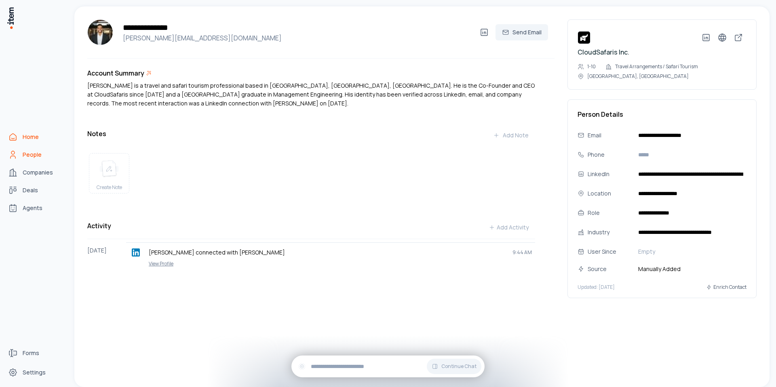
click at [12, 134] on icon "Home" at bounding box center [13, 137] width 10 height 10
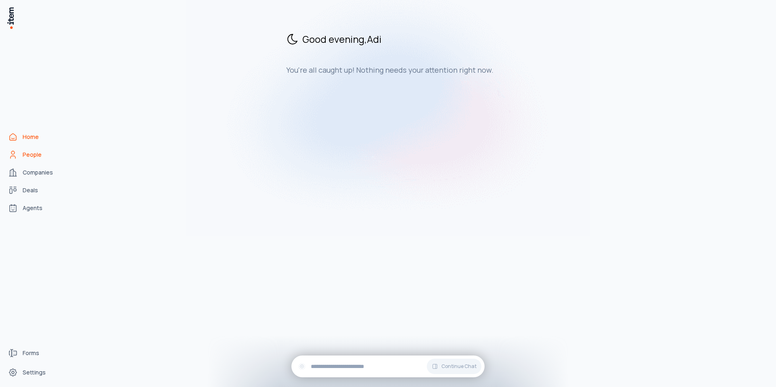
click at [23, 161] on link "People" at bounding box center [35, 155] width 61 height 16
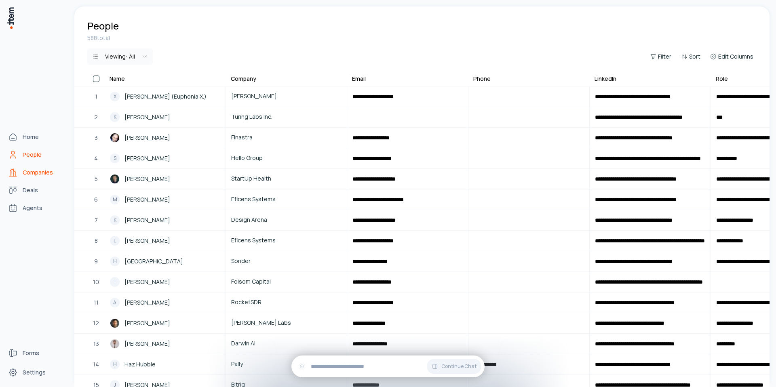
click at [15, 179] on link "Companies" at bounding box center [35, 172] width 61 height 16
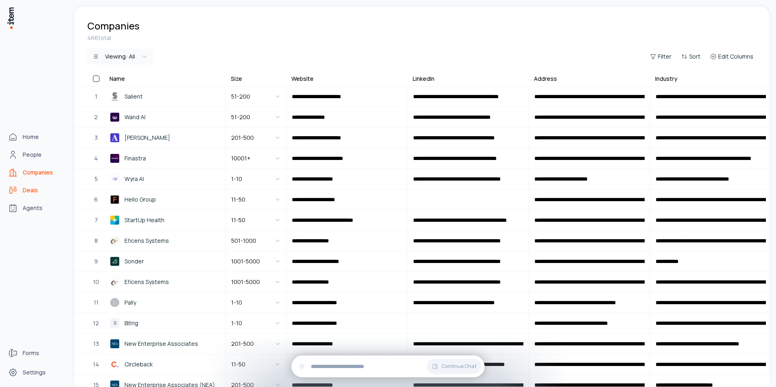
click at [27, 195] on link "Deals" at bounding box center [35, 190] width 61 height 16
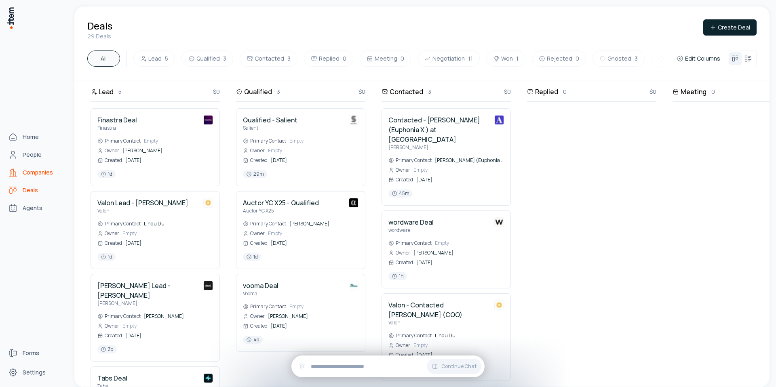
click at [33, 177] on link "Companies" at bounding box center [35, 172] width 61 height 16
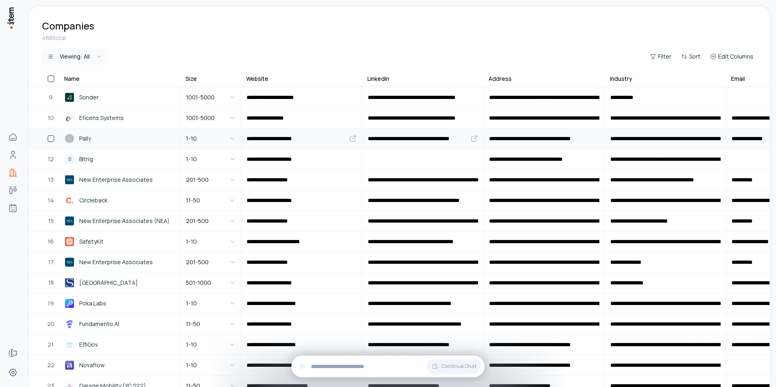
scroll to position [164, 0]
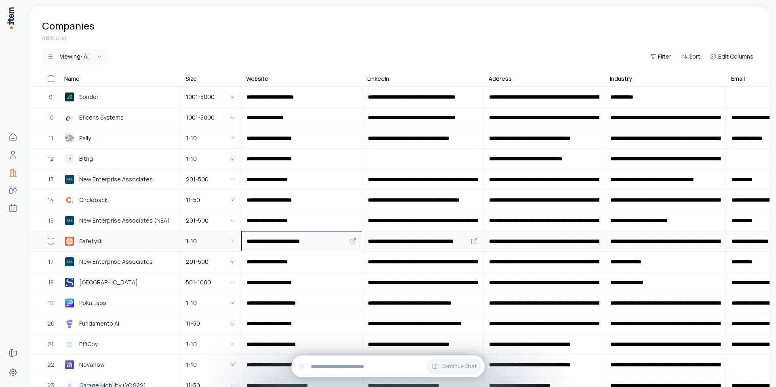
click at [352, 243] on icon at bounding box center [353, 241] width 8 height 8
click at [88, 238] on span "SafetyKit" at bounding box center [91, 241] width 24 height 9
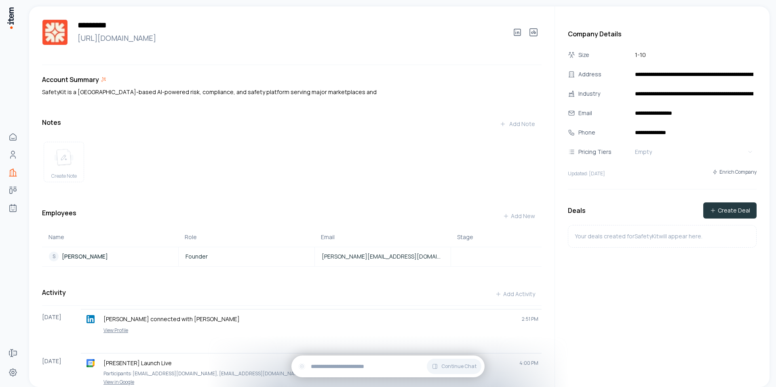
click at [739, 206] on button "Create Deal" at bounding box center [729, 210] width 53 height 16
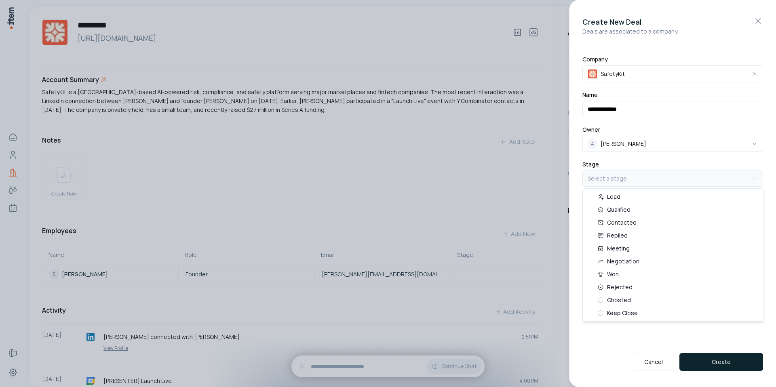
click at [623, 176] on body "**********" at bounding box center [388, 193] width 776 height 387
select select "***"
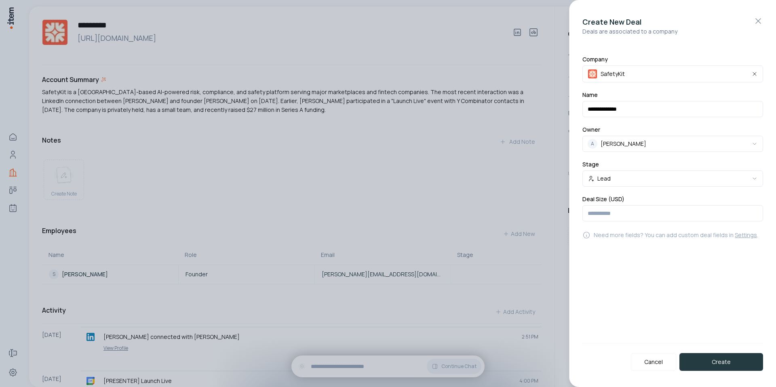
click at [711, 364] on button "Create" at bounding box center [721, 362] width 84 height 18
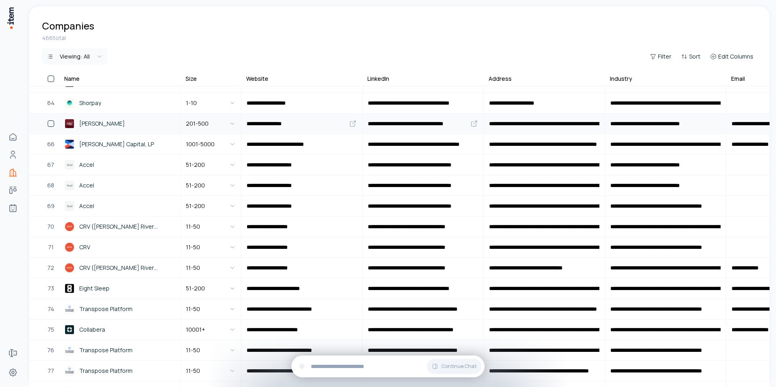
scroll to position [1299, 0]
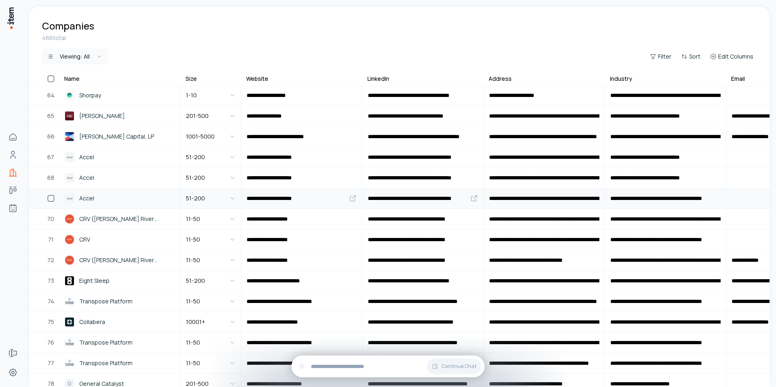
click at [53, 195] on button "button" at bounding box center [51, 198] width 6 height 6
click at [51, 179] on button "button" at bounding box center [51, 178] width 6 height 6
click at [50, 241] on button "button" at bounding box center [51, 239] width 6 height 6
click at [50, 261] on button "button" at bounding box center [51, 260] width 6 height 6
click at [224, 56] on button "Delete" at bounding box center [221, 56] width 40 height 13
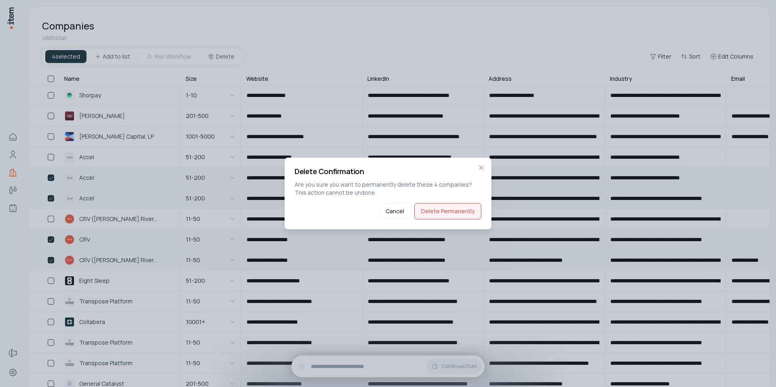
click at [429, 212] on button "Delete Permanently" at bounding box center [447, 211] width 67 height 16
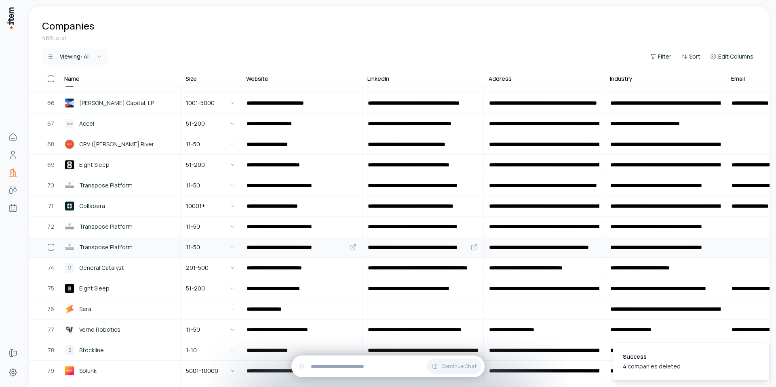
scroll to position [1333, 0]
click at [53, 246] on button "button" at bounding box center [51, 247] width 6 height 6
click at [211, 54] on button "Delete" at bounding box center [220, 56] width 40 height 13
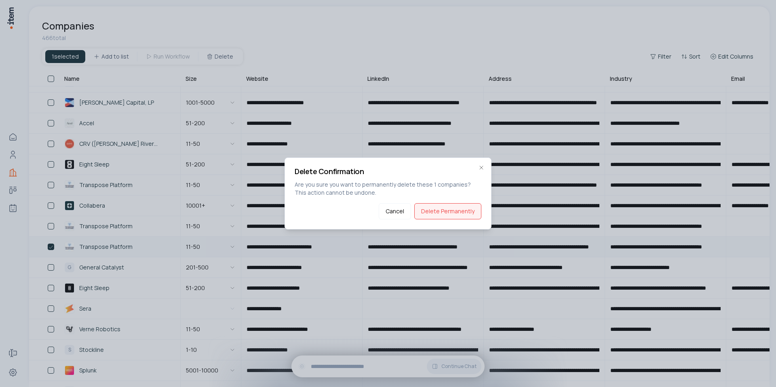
click at [442, 216] on button "Delete Permanently" at bounding box center [447, 211] width 67 height 16
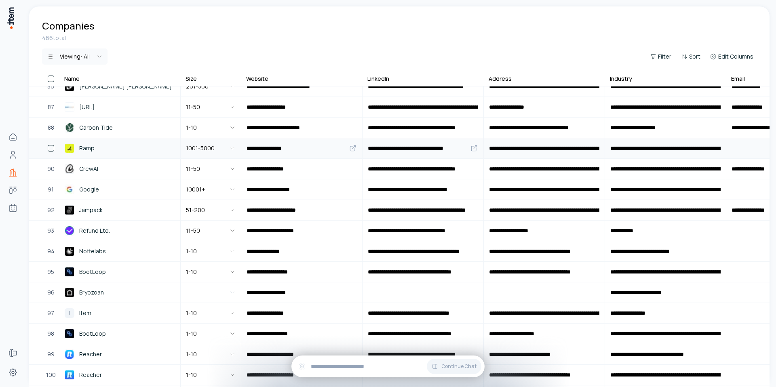
scroll to position [1798, 0]
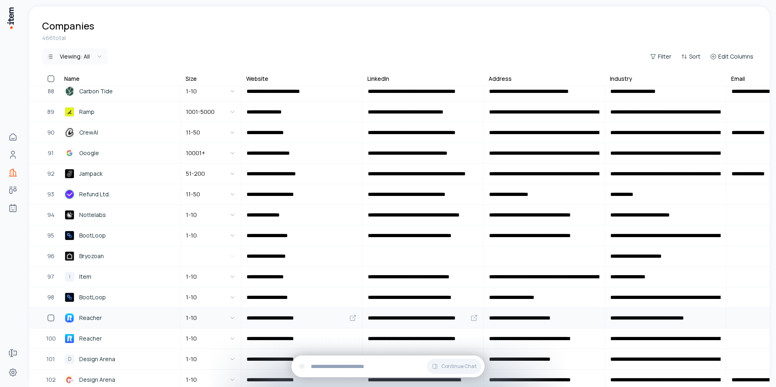
click at [86, 315] on span "Reacher" at bounding box center [90, 317] width 23 height 9
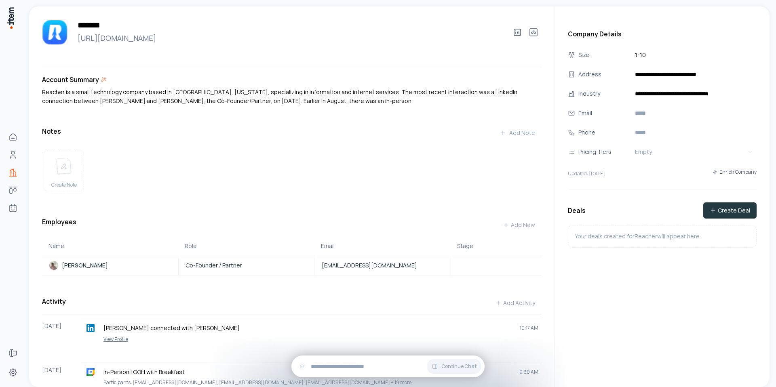
click at [720, 211] on button "Create Deal" at bounding box center [729, 210] width 53 height 16
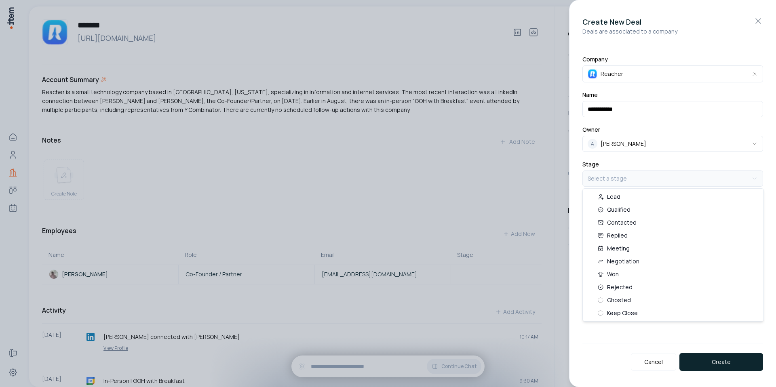
click at [617, 179] on body "Home People Companies Deals Agents Forms Settings ******* https://reacherapp.co…" at bounding box center [388, 193] width 776 height 387
select select "***"
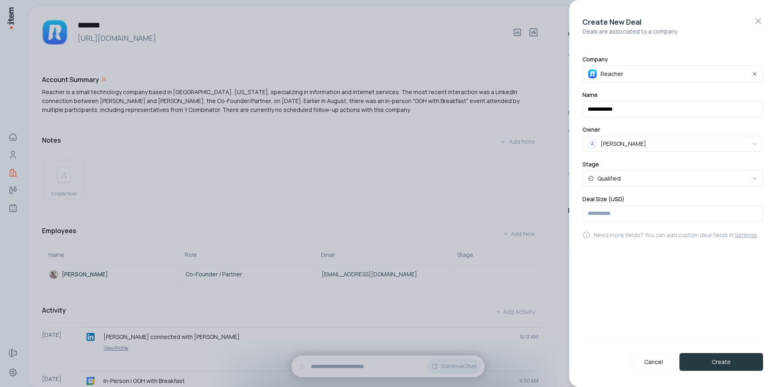
click at [725, 362] on button "Create" at bounding box center [721, 362] width 84 height 18
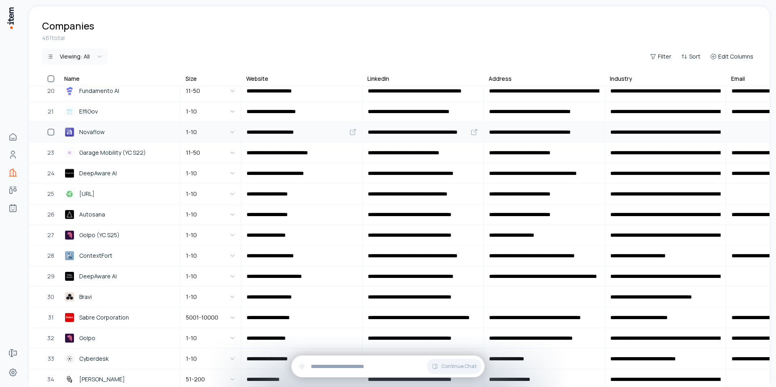
scroll to position [488, 0]
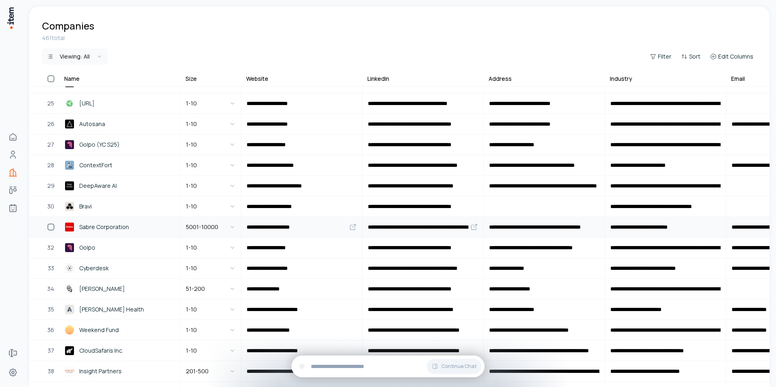
click at [118, 226] on span "Sabre Corporation" at bounding box center [104, 227] width 50 height 9
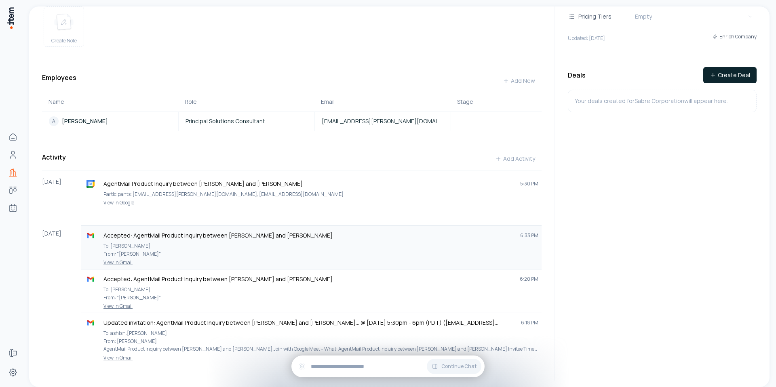
scroll to position [144, 0]
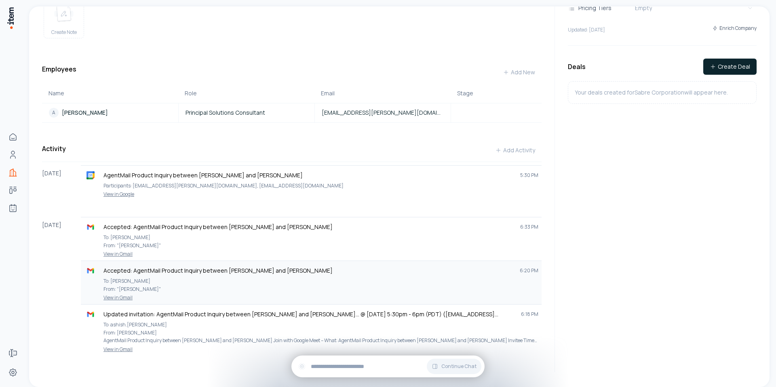
click at [125, 298] on link "View in Gmail" at bounding box center [311, 298] width 454 height 6
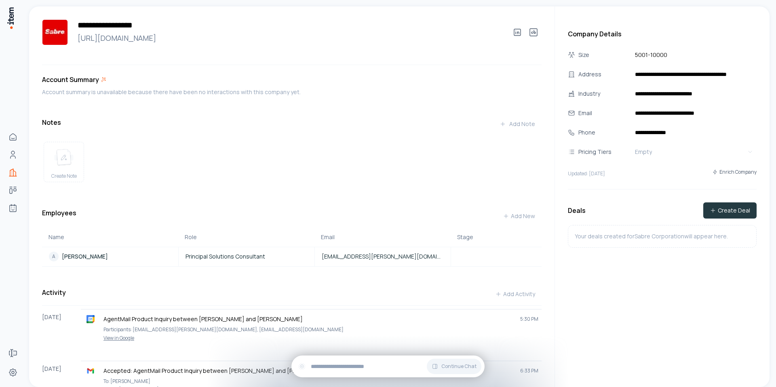
click at [732, 210] on button "Create Deal" at bounding box center [729, 210] width 53 height 16
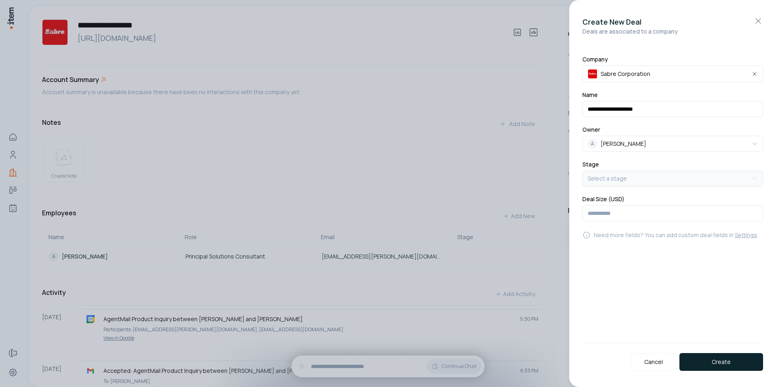
click at [616, 183] on body "**********" at bounding box center [388, 193] width 776 height 387
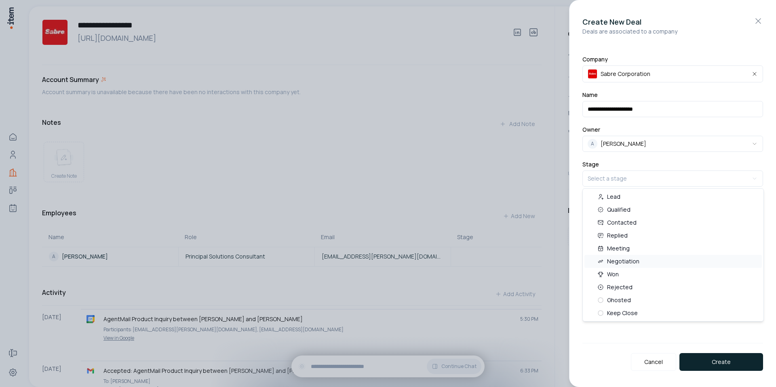
select select "***"
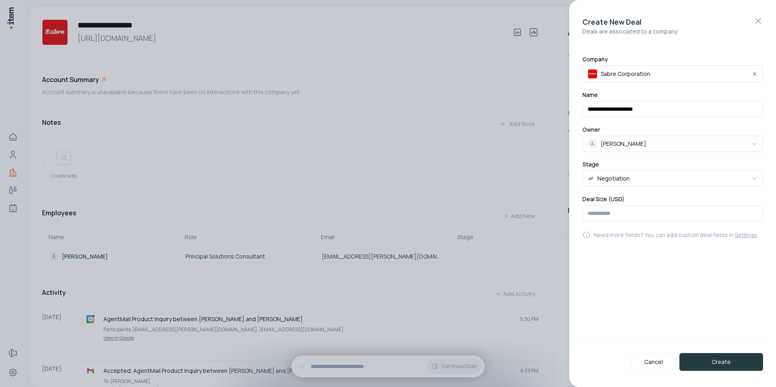
click at [707, 361] on button "Create" at bounding box center [721, 362] width 84 height 18
